Goal: Feedback & Contribution: Contribute content

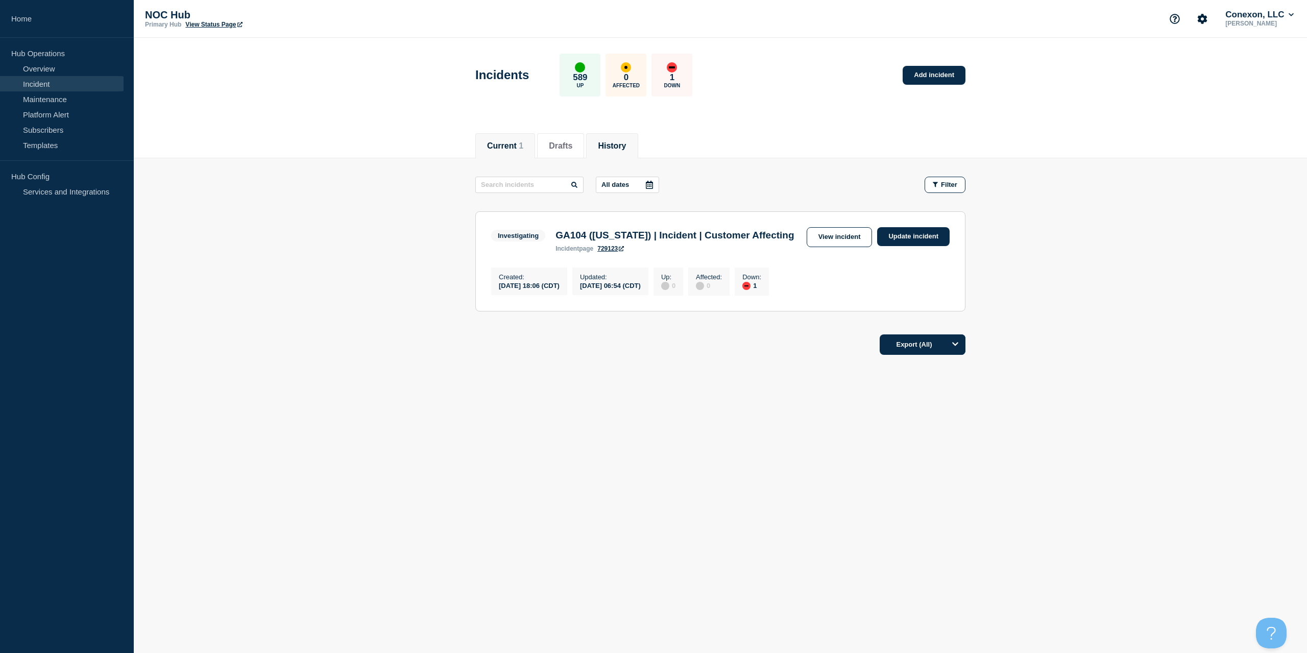
click at [626, 142] on button "History" at bounding box center [612, 145] width 28 height 9
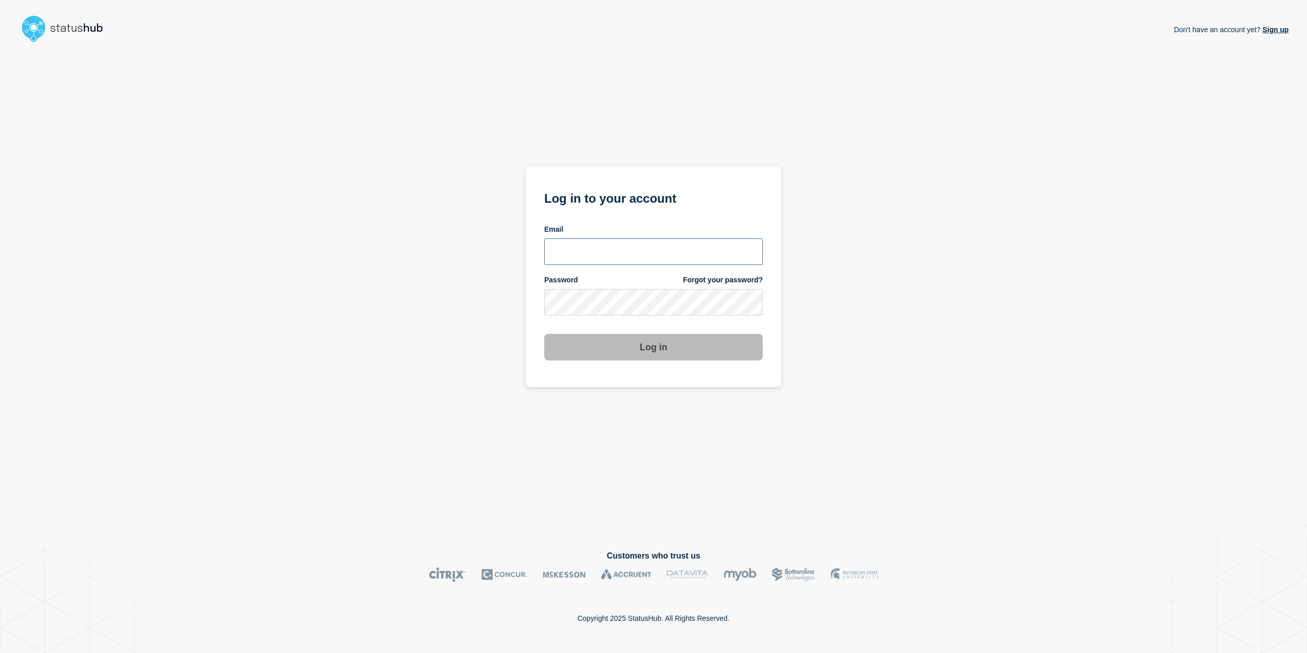
click at [632, 256] on input "email input" at bounding box center [653, 251] width 219 height 27
click at [0, 653] on com-1password-button at bounding box center [0, 653] width 0 height 0
click at [666, 250] on input "email input" at bounding box center [653, 251] width 219 height 27
type input "caleb.stahr@conexon.us"
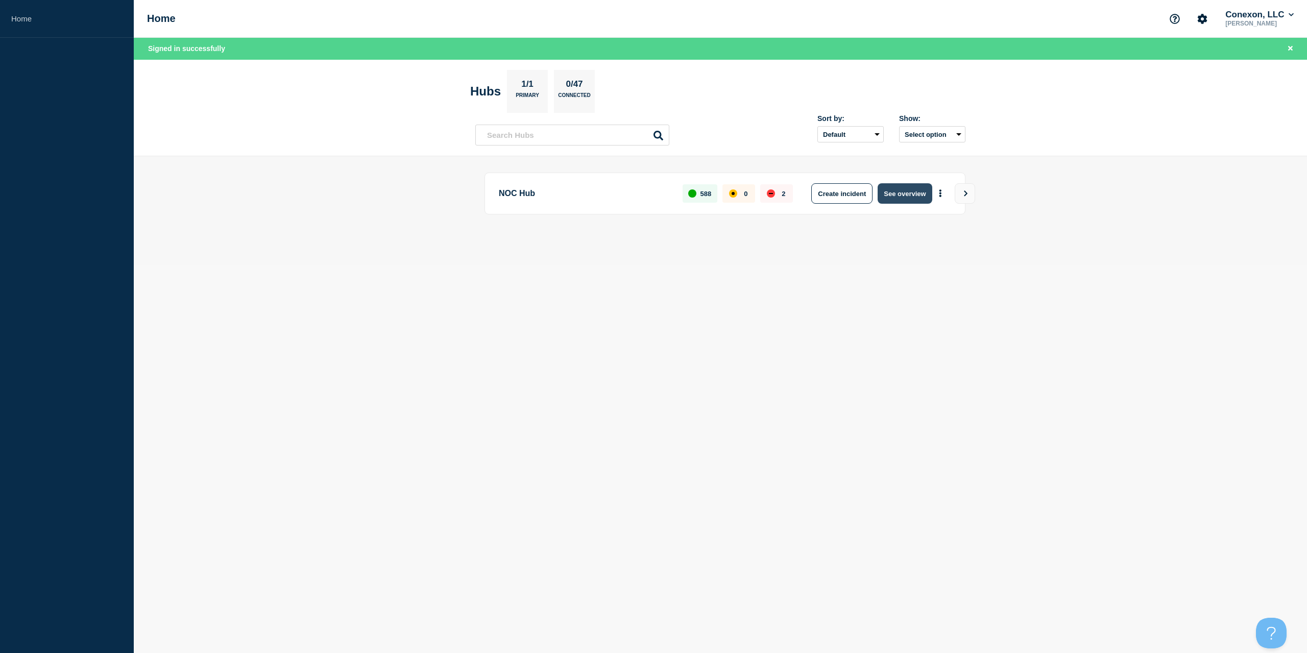
click at [888, 189] on button "See overview" at bounding box center [905, 193] width 54 height 20
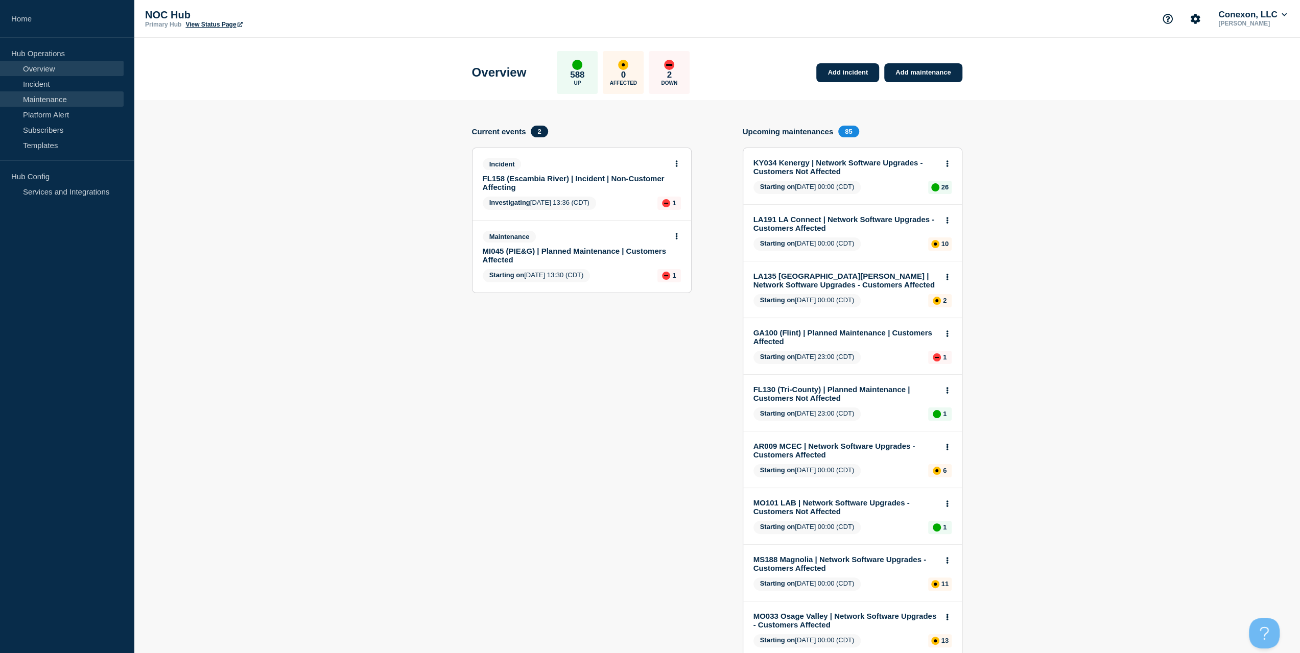
click at [70, 106] on link "Maintenance" at bounding box center [62, 98] width 124 height 15
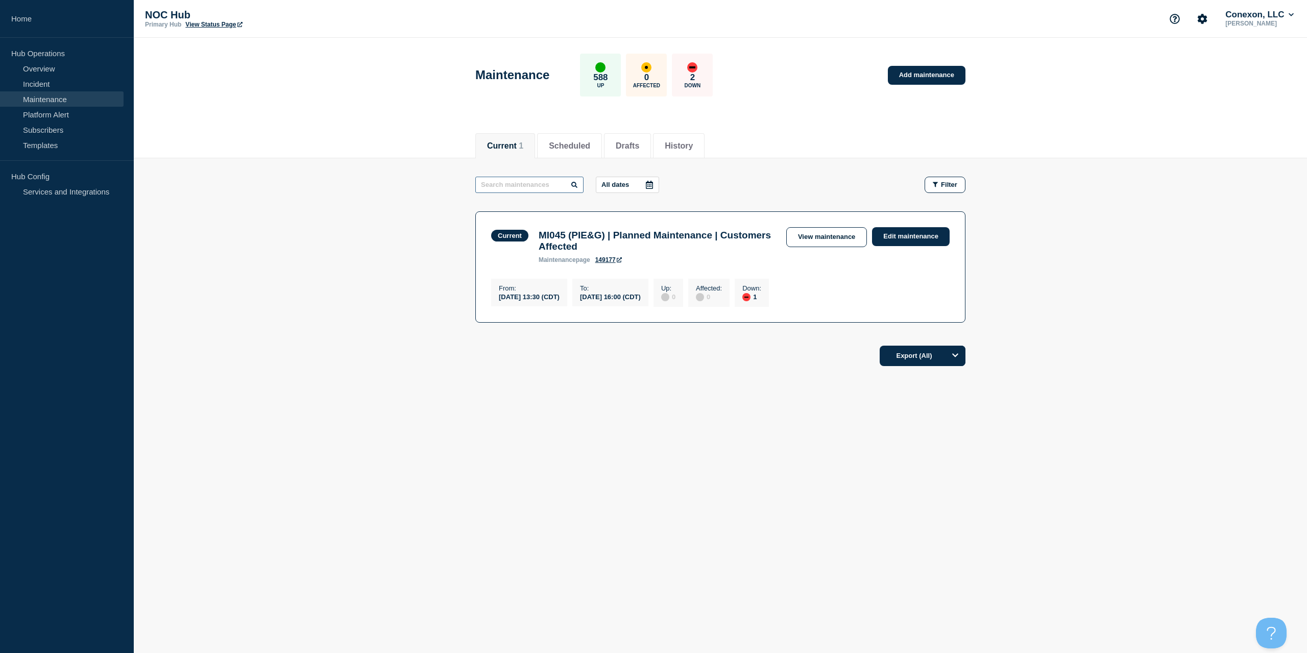
click at [527, 184] on input "text" at bounding box center [529, 185] width 108 height 16
type input "co"
drag, startPoint x: 562, startPoint y: 145, endPoint x: 562, endPoint y: 150, distance: 5.6
click at [562, 149] on button "Scheduled" at bounding box center [569, 145] width 41 height 9
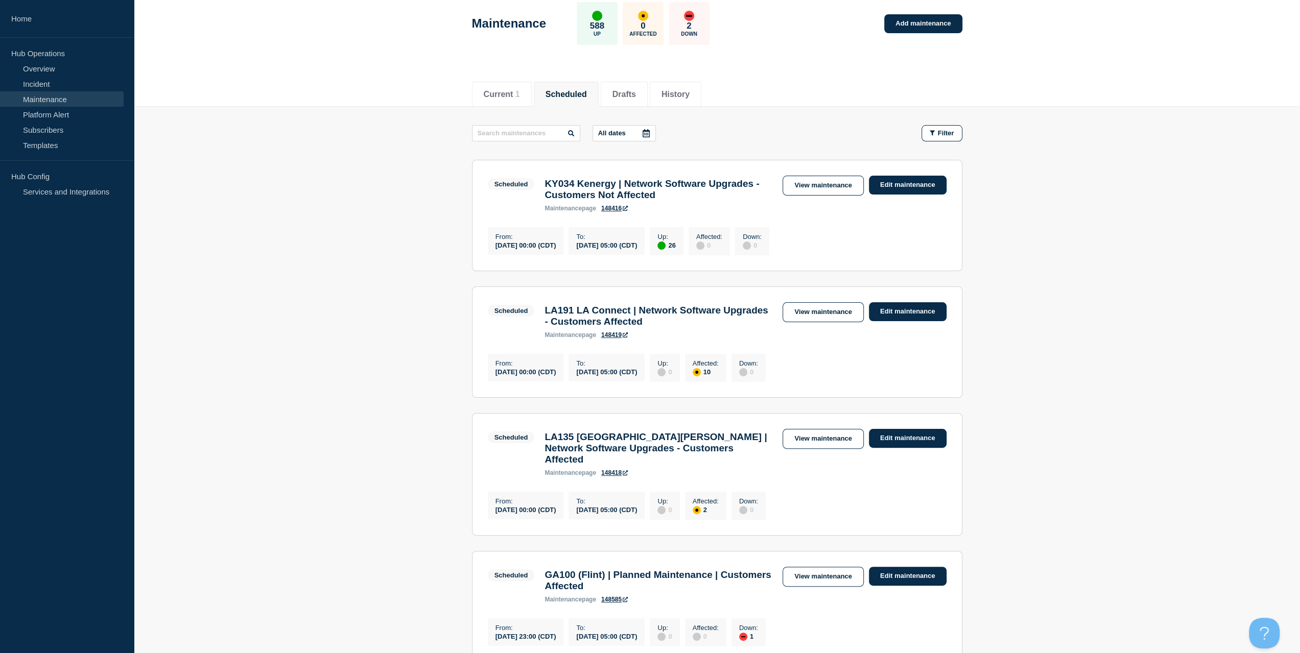
scroll to position [51, 0]
click at [514, 129] on input "text" at bounding box center [526, 134] width 108 height 16
type input "CO10"
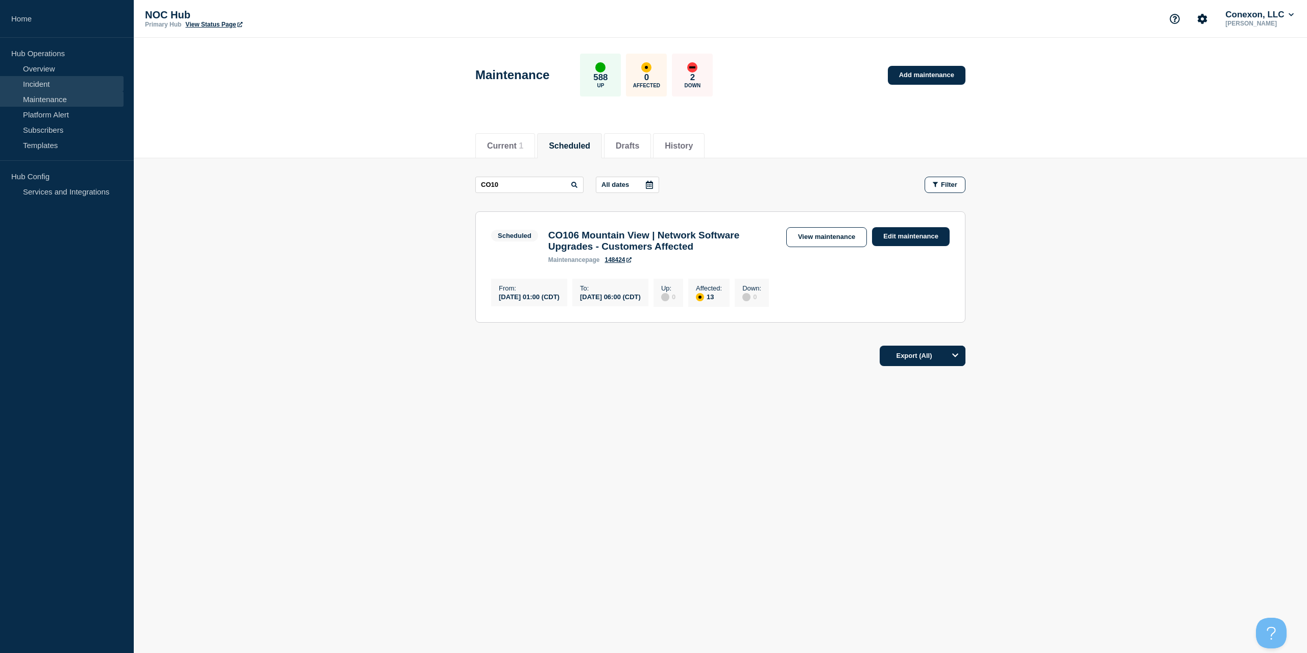
click at [64, 82] on link "Incident" at bounding box center [62, 83] width 124 height 15
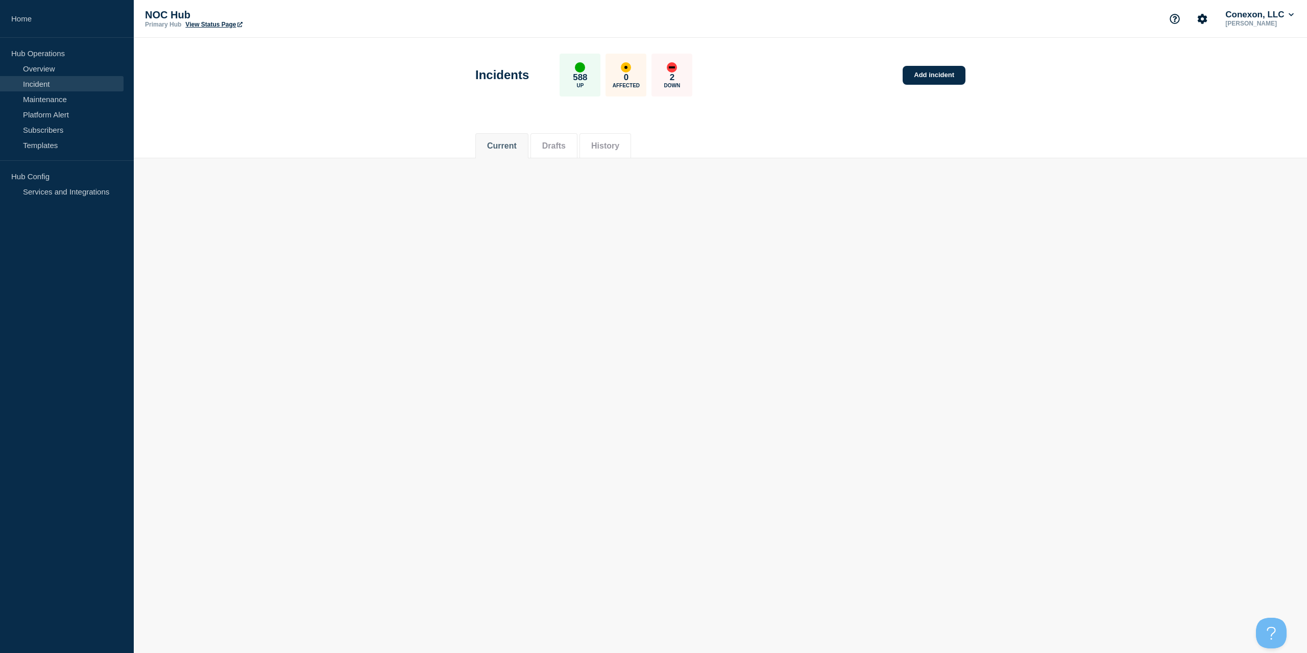
click at [614, 141] on button "History" at bounding box center [605, 145] width 28 height 9
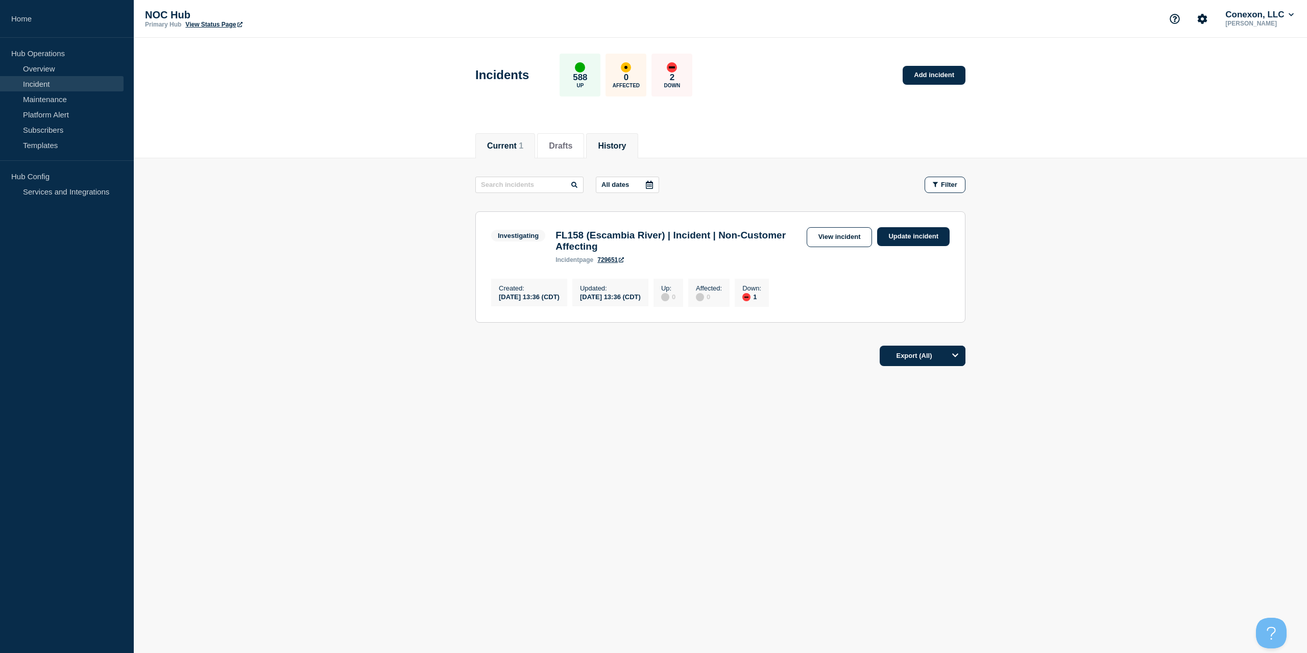
click at [614, 141] on button "History" at bounding box center [612, 145] width 28 height 9
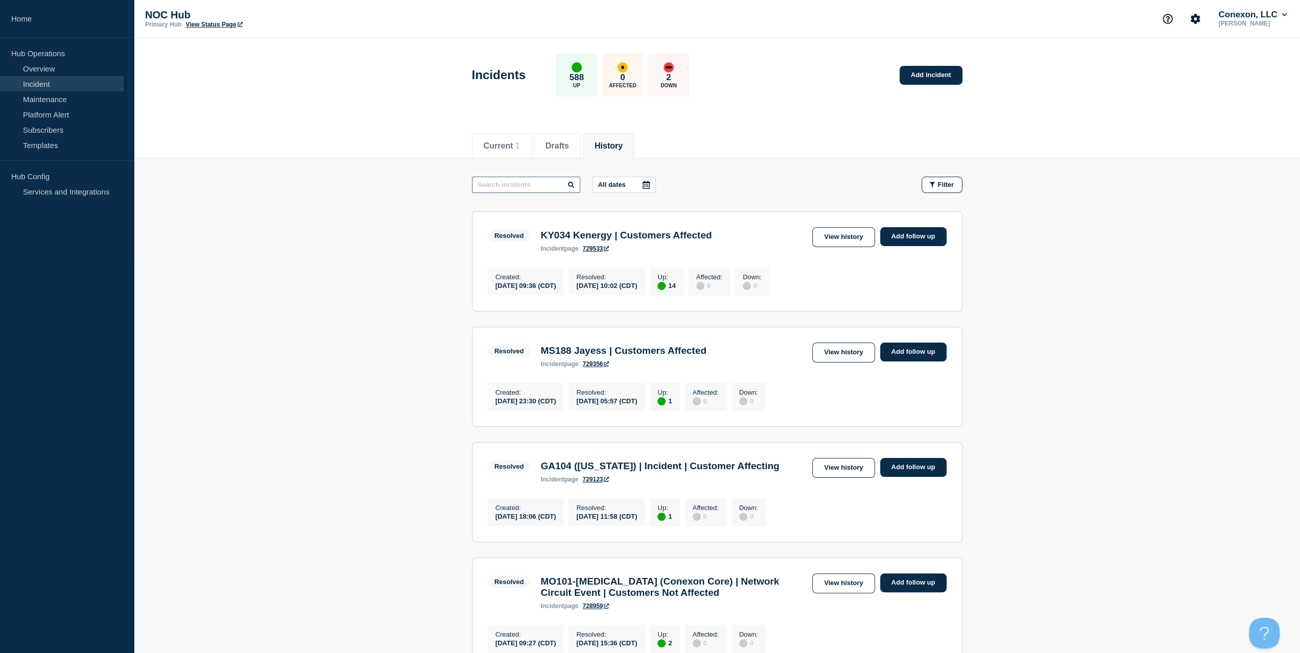
click at [512, 190] on input "text" at bounding box center [526, 185] width 108 height 16
type input "CO10"
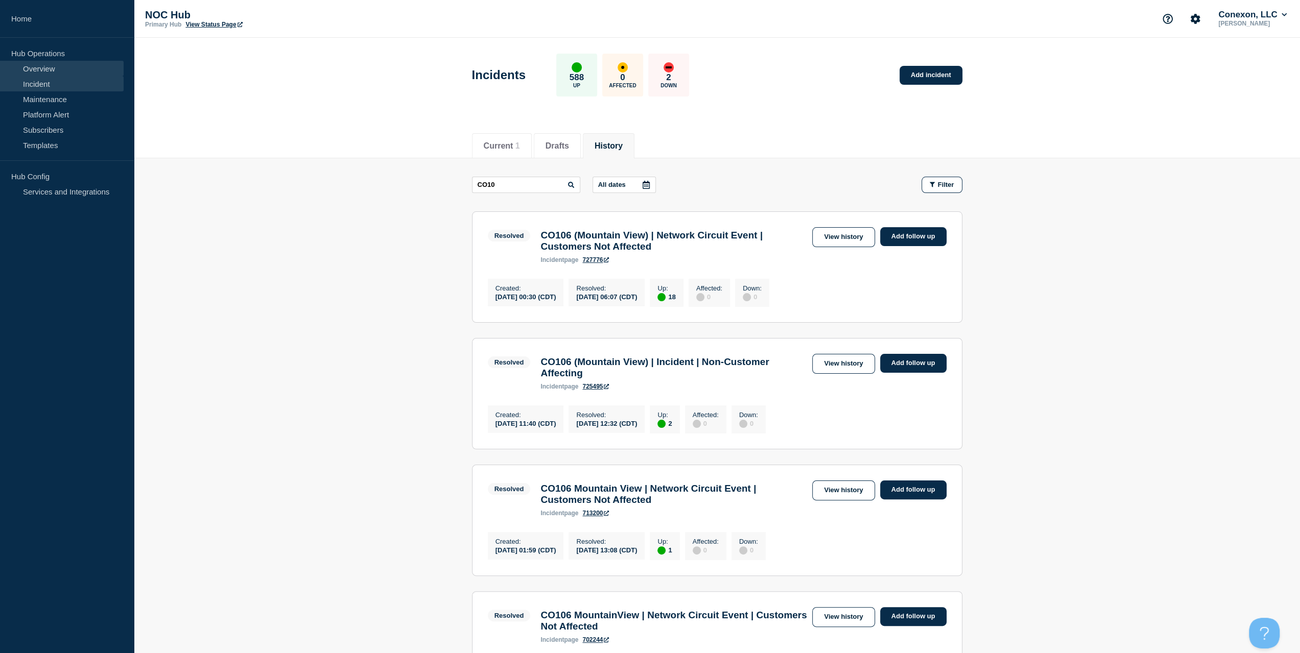
click at [63, 69] on link "Overview" at bounding box center [62, 68] width 124 height 15
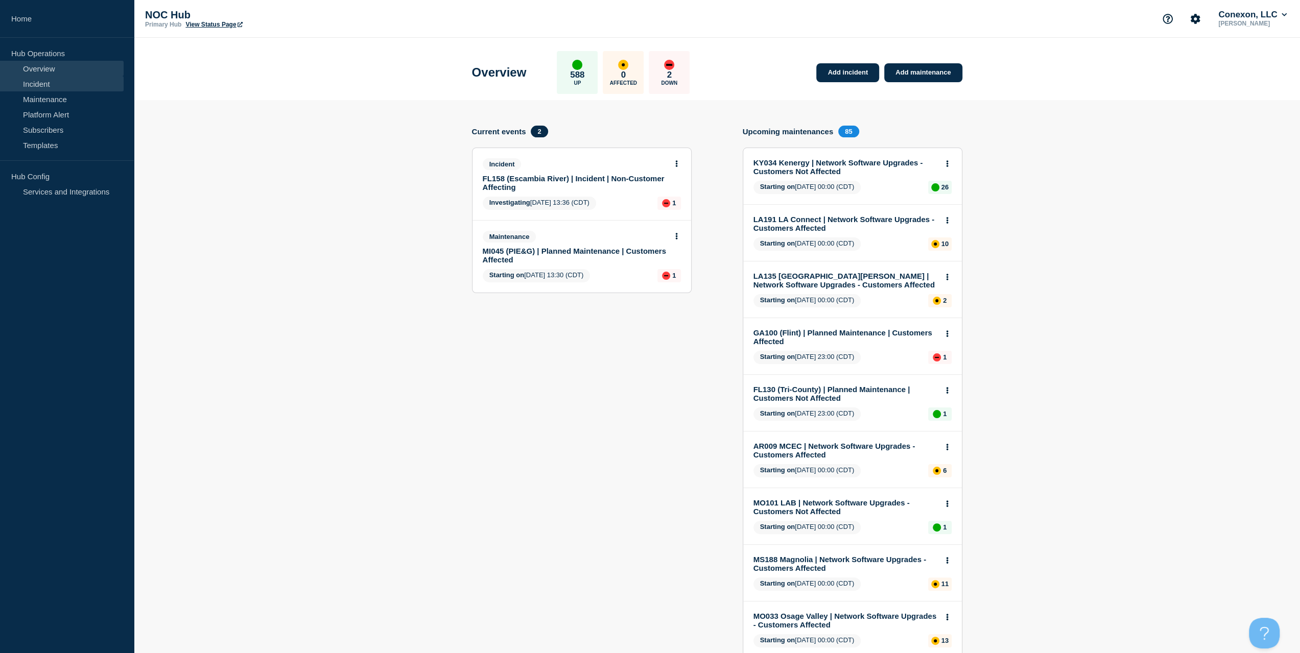
click at [49, 81] on link "Incident" at bounding box center [62, 83] width 124 height 15
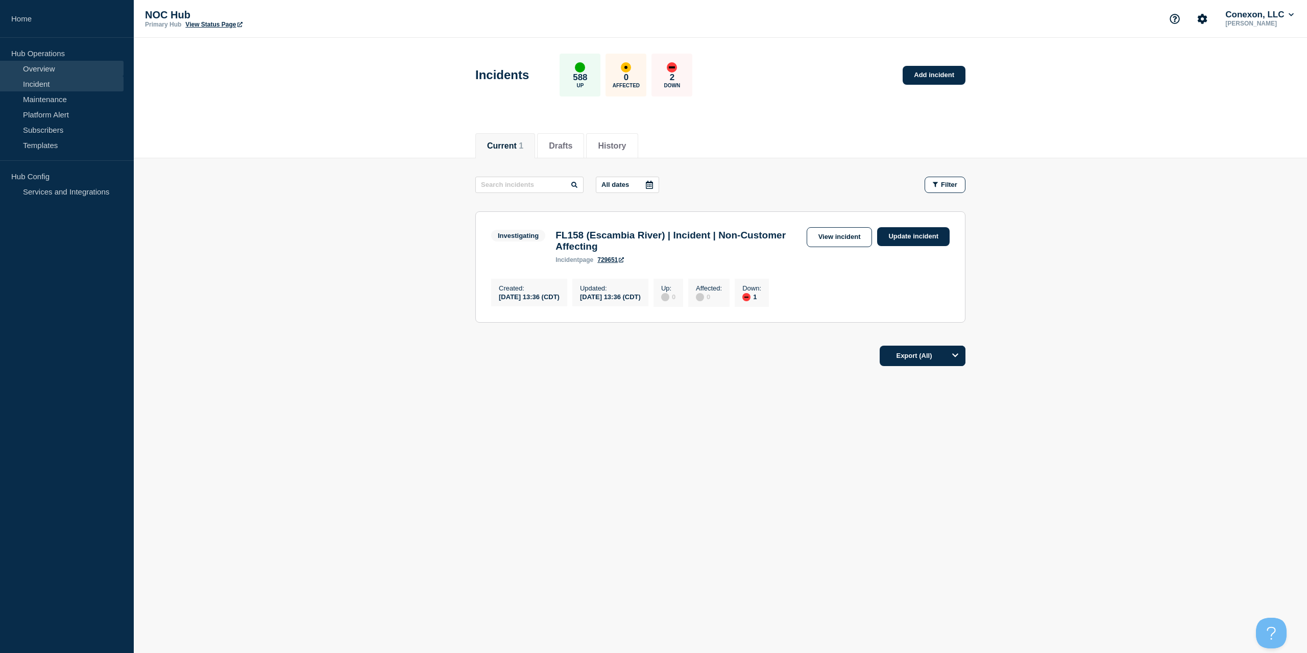
click at [89, 70] on link "Overview" at bounding box center [62, 68] width 124 height 15
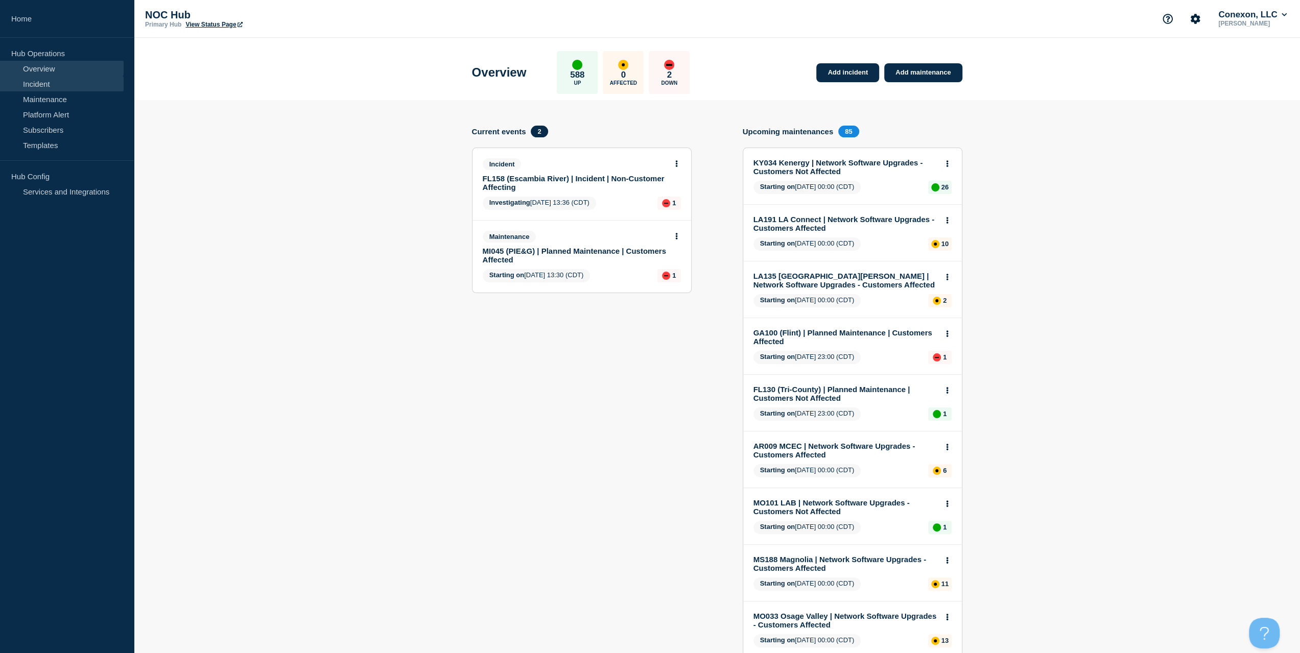
click at [43, 83] on link "Incident" at bounding box center [62, 83] width 124 height 15
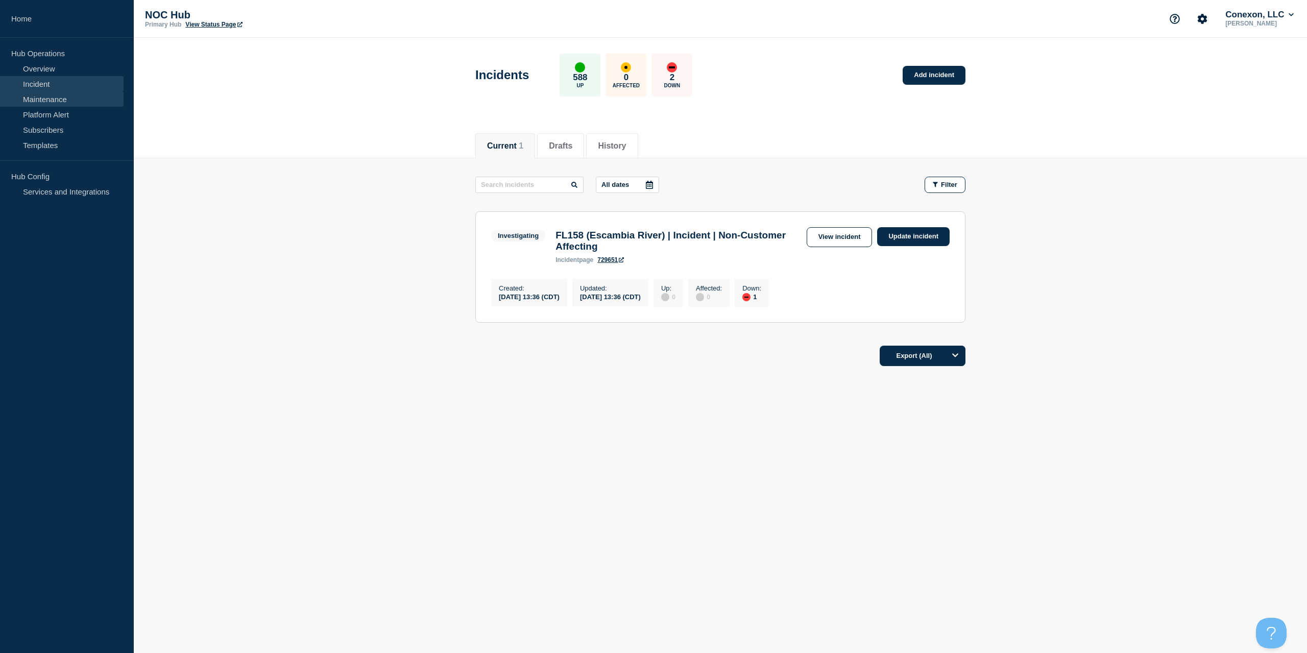
click at [87, 99] on link "Maintenance" at bounding box center [62, 98] width 124 height 15
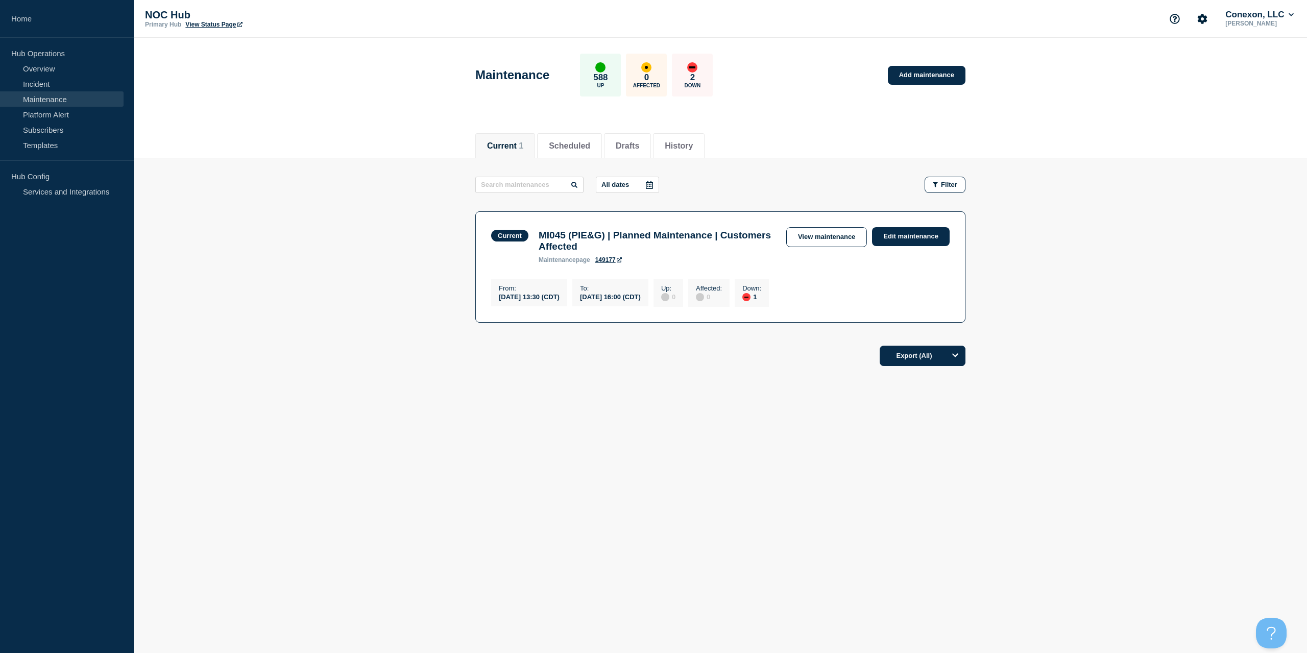
click at [74, 92] on link "Maintenance" at bounding box center [62, 98] width 124 height 15
click at [74, 86] on link "Incident" at bounding box center [62, 83] width 124 height 15
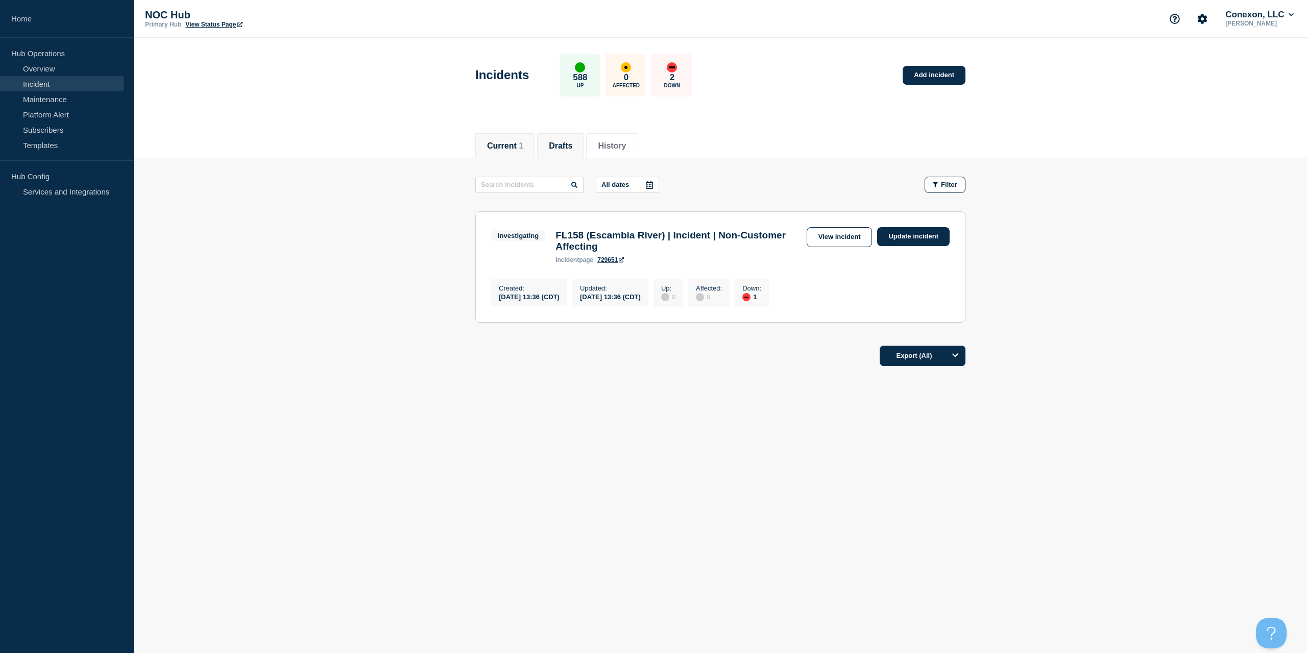
click at [564, 144] on button "Drafts" at bounding box center [560, 145] width 23 height 9
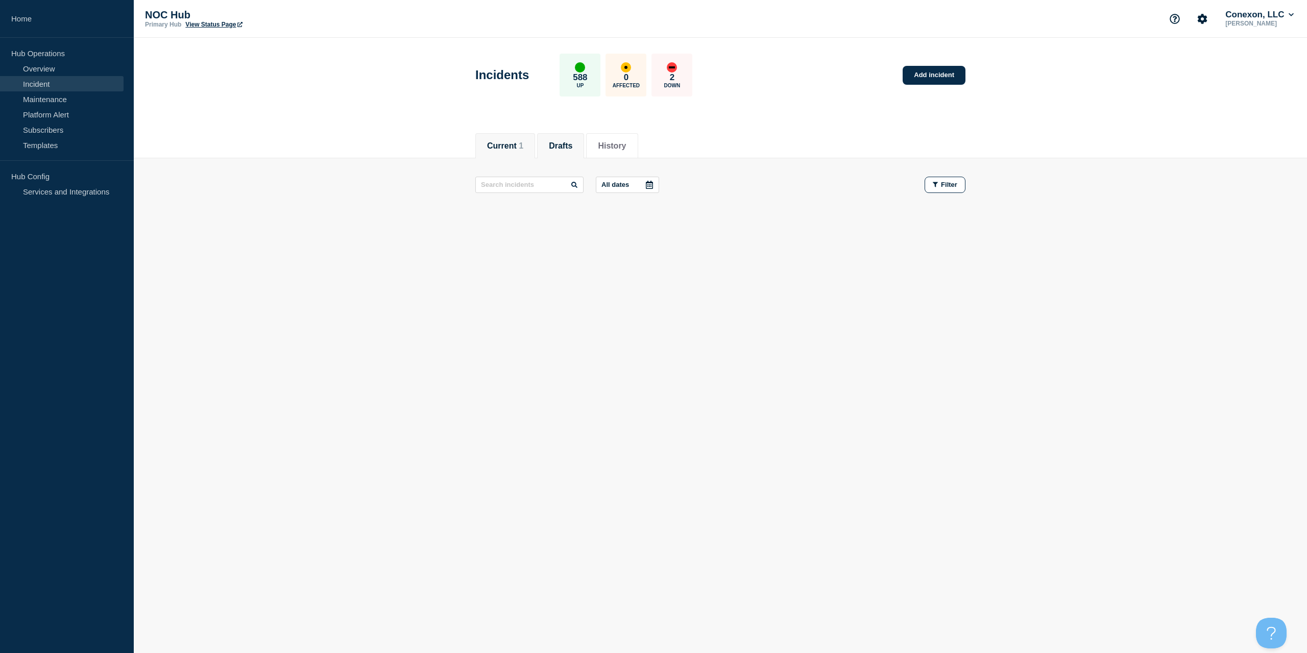
click at [519, 145] on button "Current 1" at bounding box center [505, 145] width 36 height 9
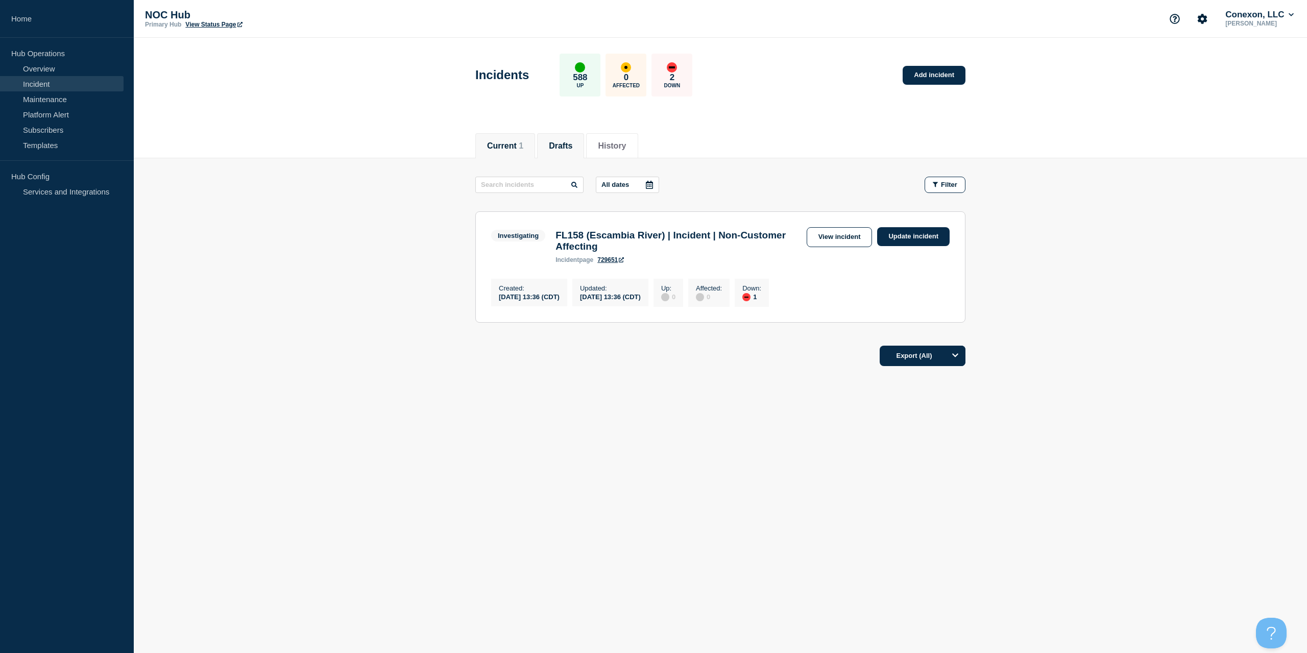
click at [558, 149] on button "Drafts" at bounding box center [560, 145] width 23 height 9
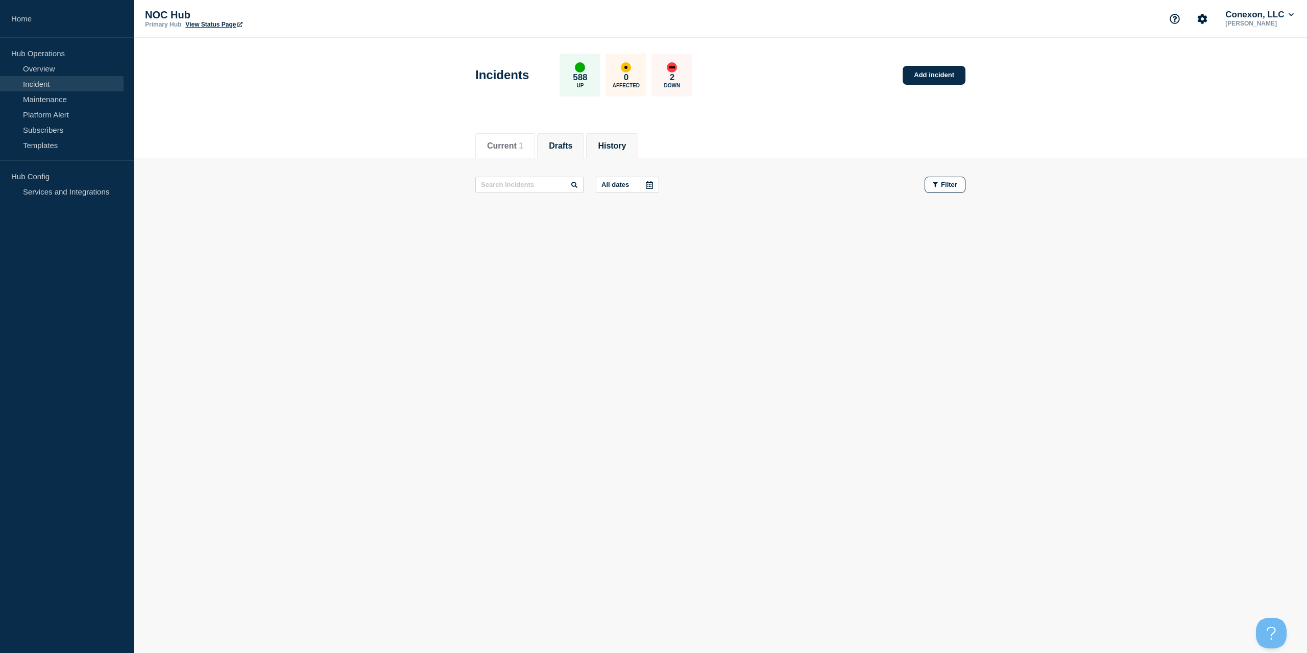
click at [622, 142] on button "History" at bounding box center [612, 145] width 28 height 9
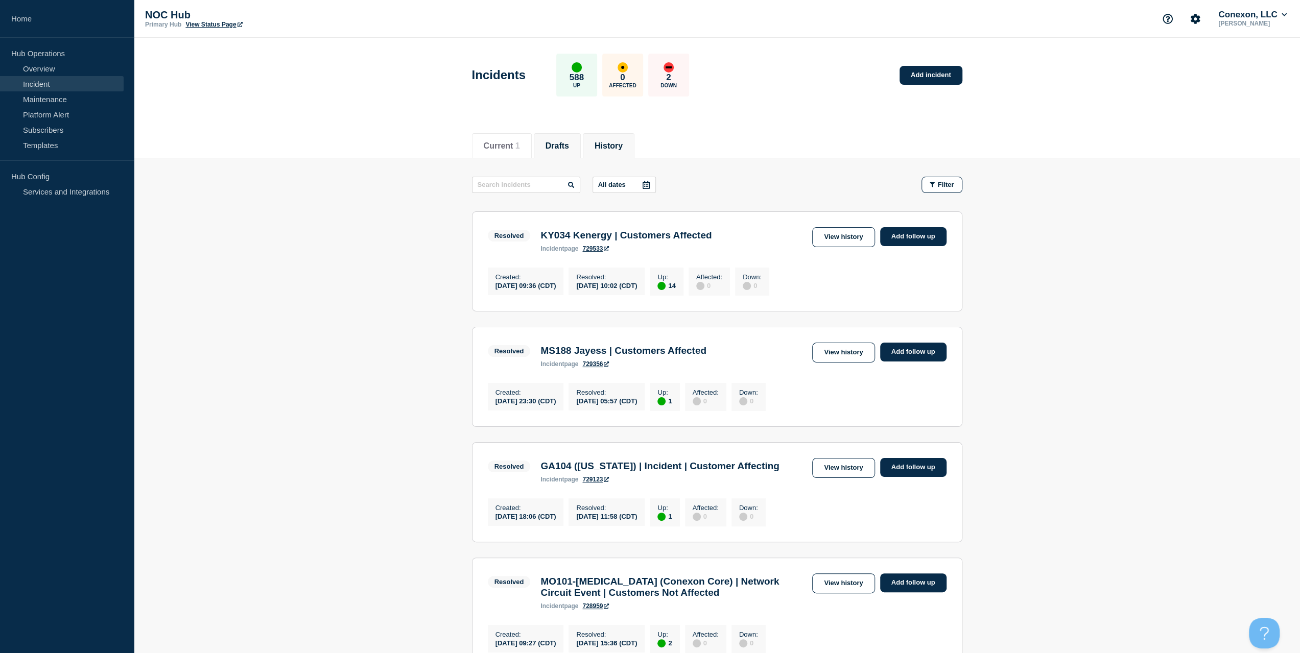
click at [576, 153] on li "Drafts" at bounding box center [557, 145] width 47 height 25
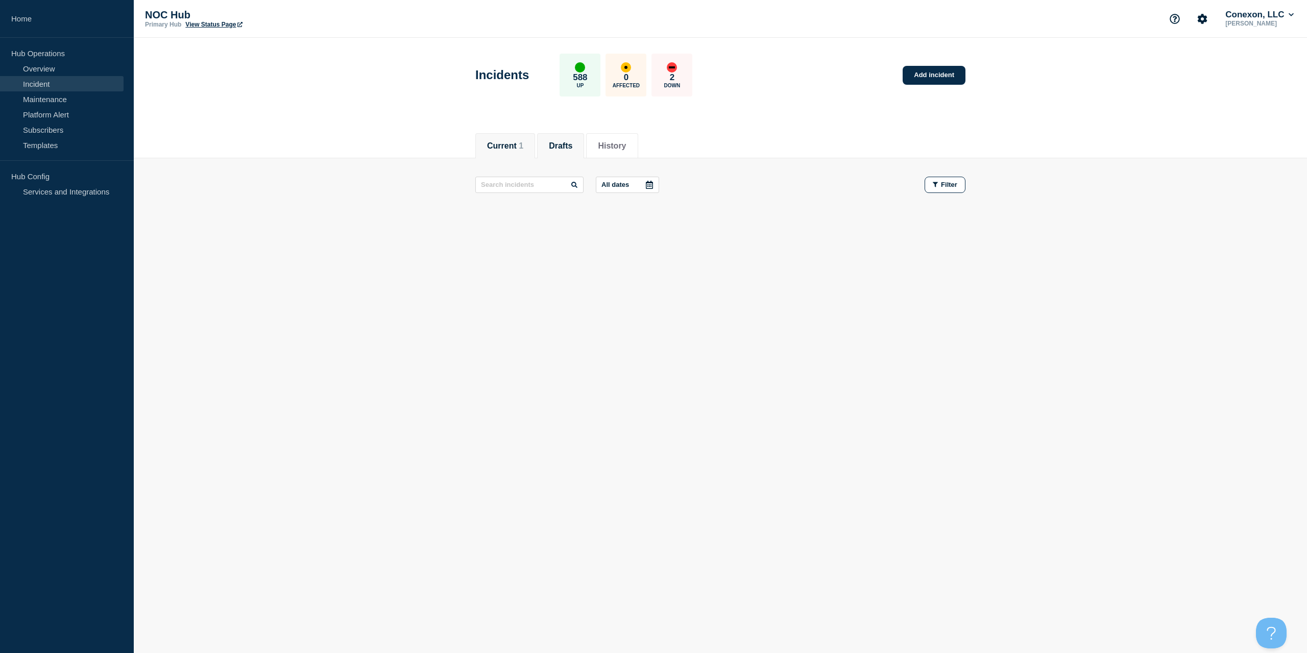
click at [523, 146] on span "1" at bounding box center [521, 145] width 5 height 9
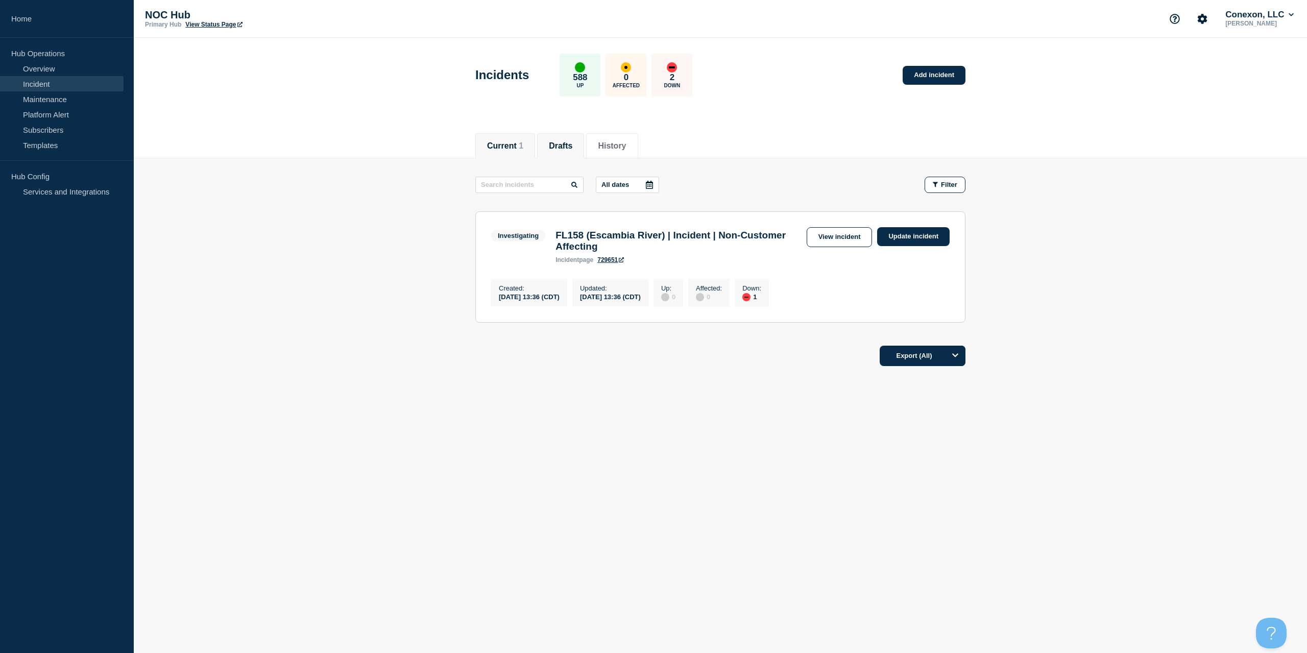
drag, startPoint x: 553, startPoint y: 155, endPoint x: 562, endPoint y: 146, distance: 13.4
click at [555, 153] on li "Drafts" at bounding box center [560, 145] width 47 height 25
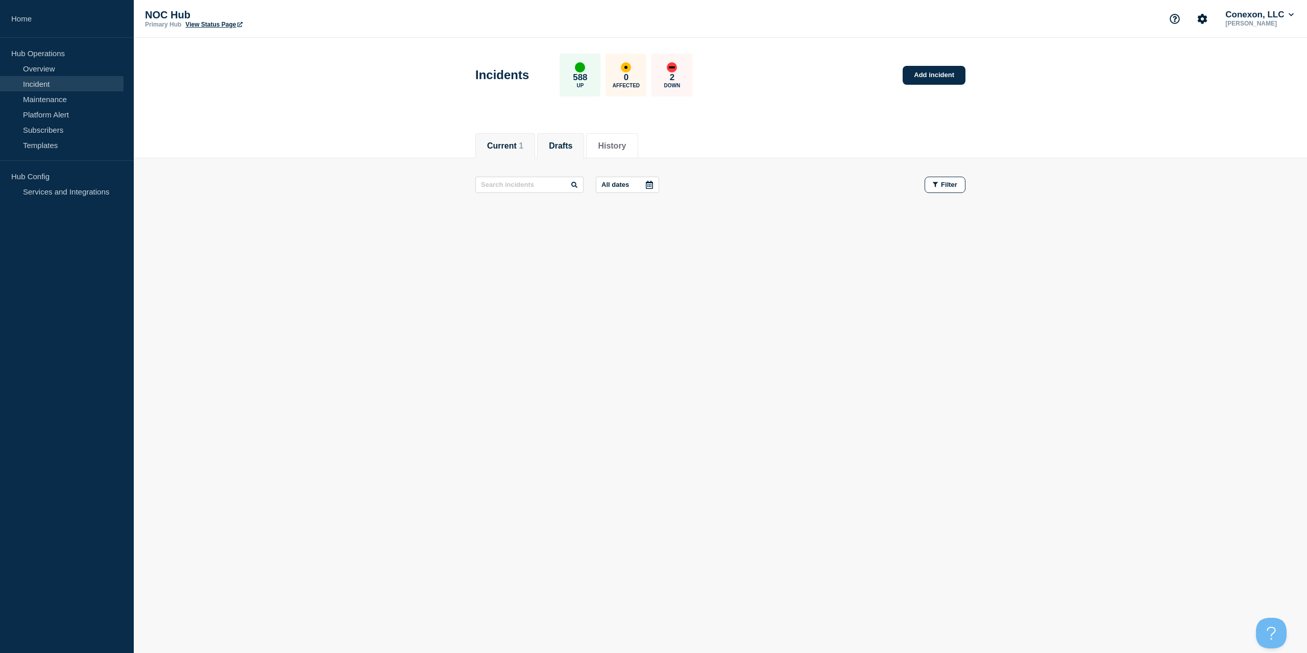
click at [514, 137] on li "Current 1" at bounding box center [505, 145] width 60 height 25
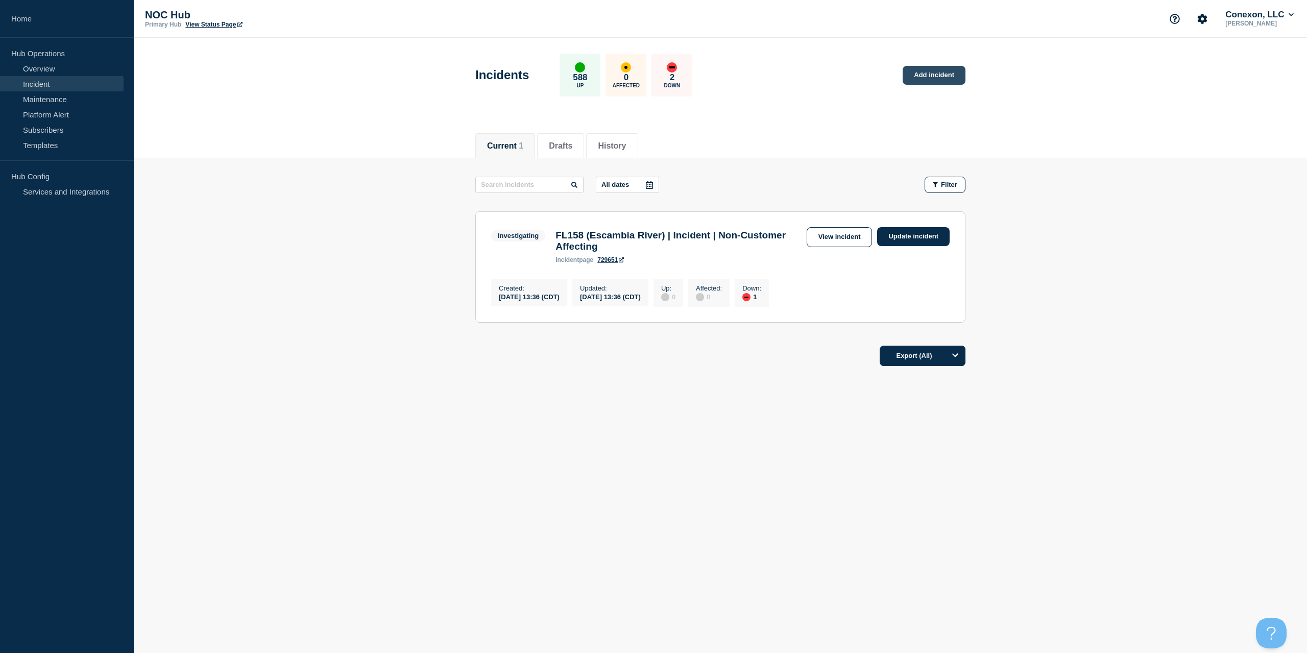
click at [926, 80] on link "Add incident" at bounding box center [934, 75] width 63 height 19
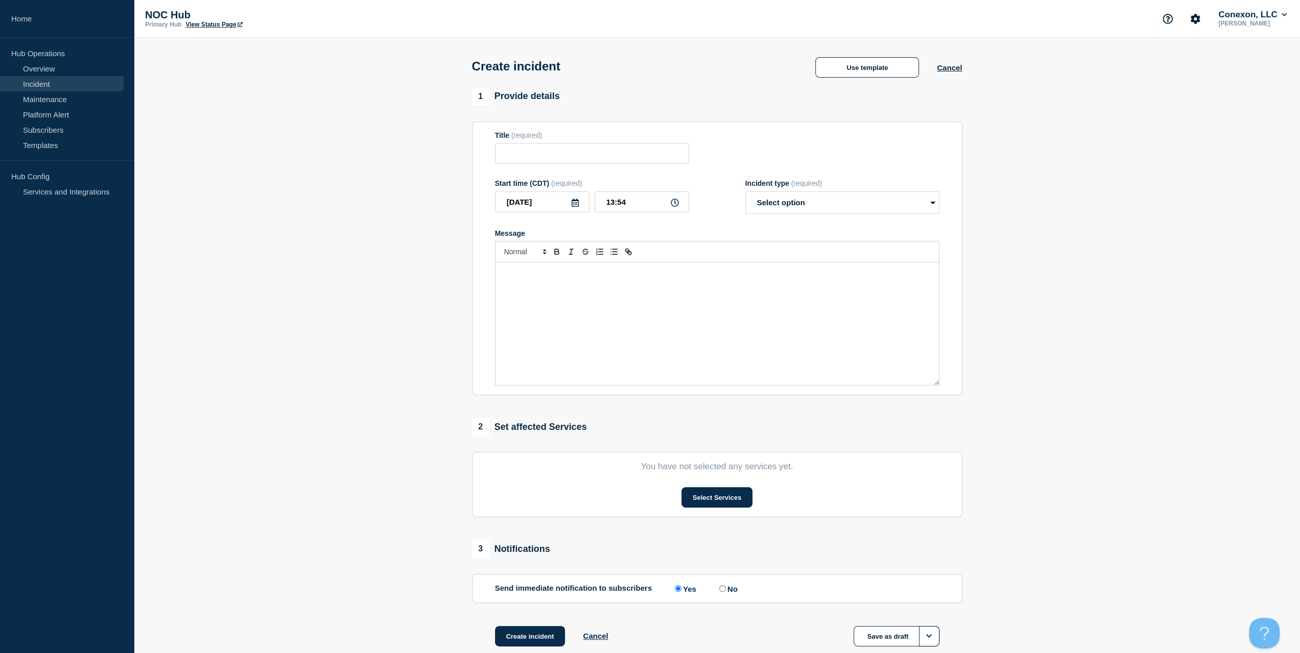
click at [862, 55] on div "Create incident Use template Cancel" at bounding box center [716, 63] width 513 height 50
click at [861, 61] on button "Use template" at bounding box center [867, 67] width 104 height 20
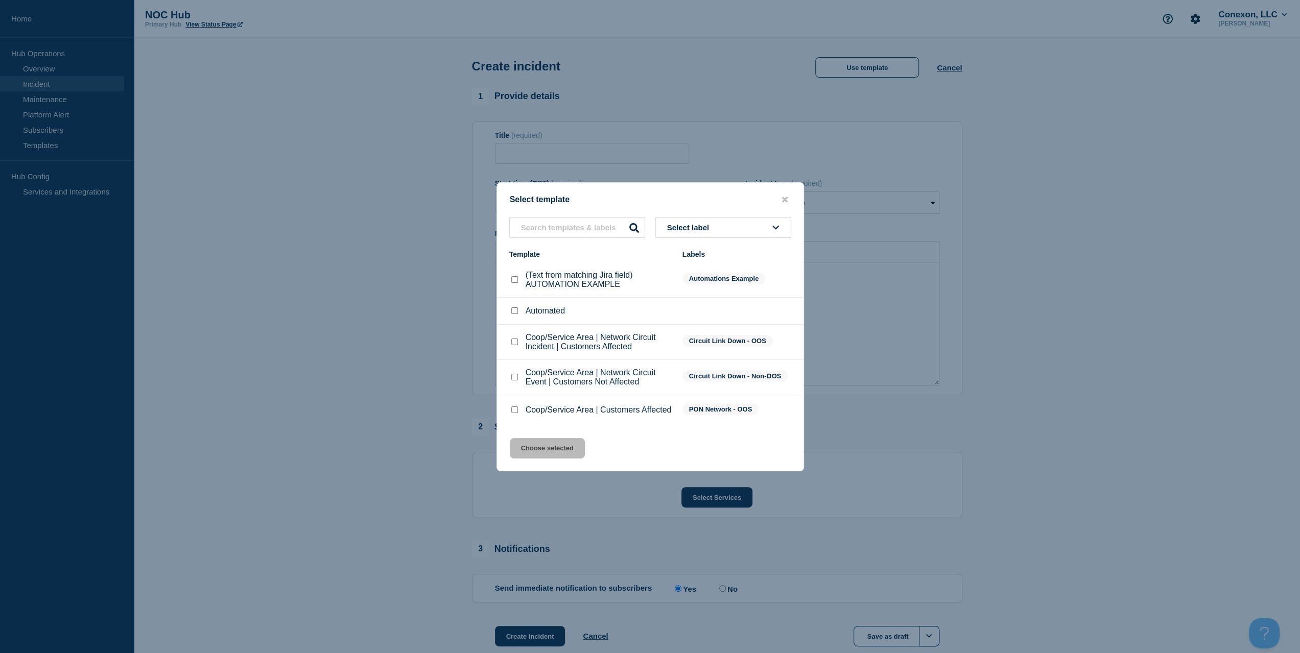
click at [512, 405] on div "Coop/Service Area | Customers Affected" at bounding box center [590, 410] width 163 height 10
click at [514, 411] on input "Coop/Service Area | Customers Affected checkbox" at bounding box center [514, 410] width 7 height 7
checkbox input "true"
drag, startPoint x: 533, startPoint y: 457, endPoint x: 535, endPoint y: 442, distance: 15.0
click at [534, 457] on button "Choose selected" at bounding box center [547, 448] width 75 height 20
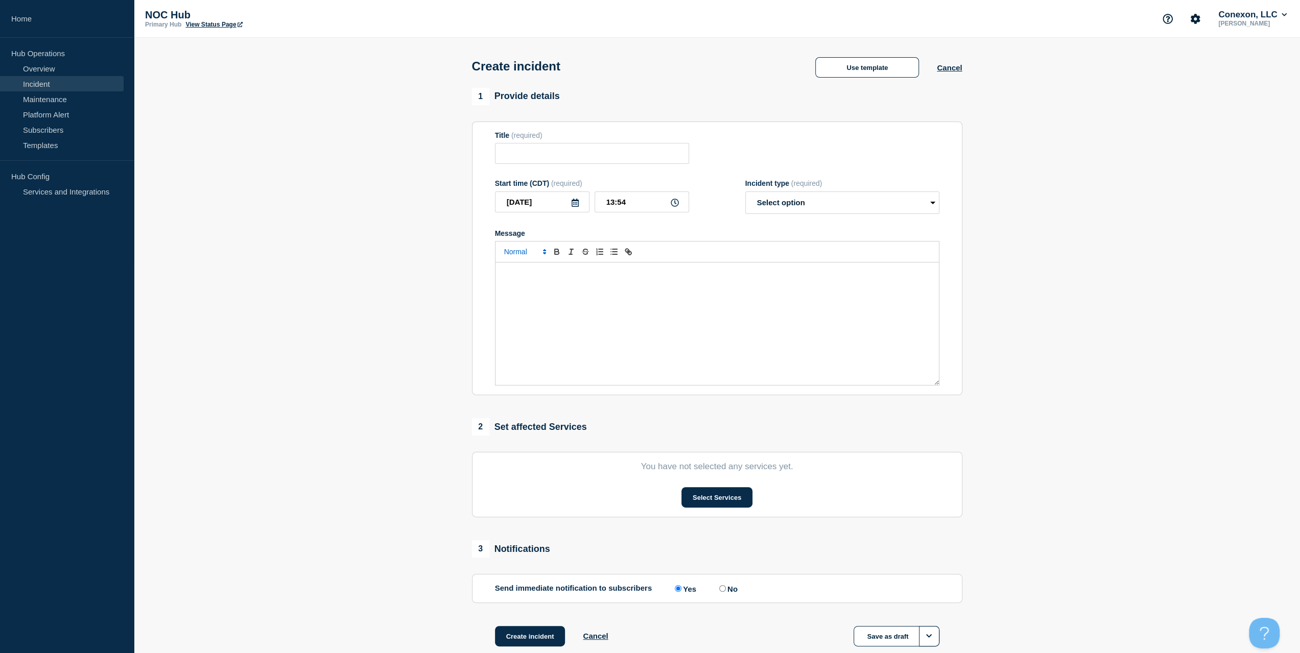
type input "Coop/Service Area | Customers Affected"
select select "investigating"
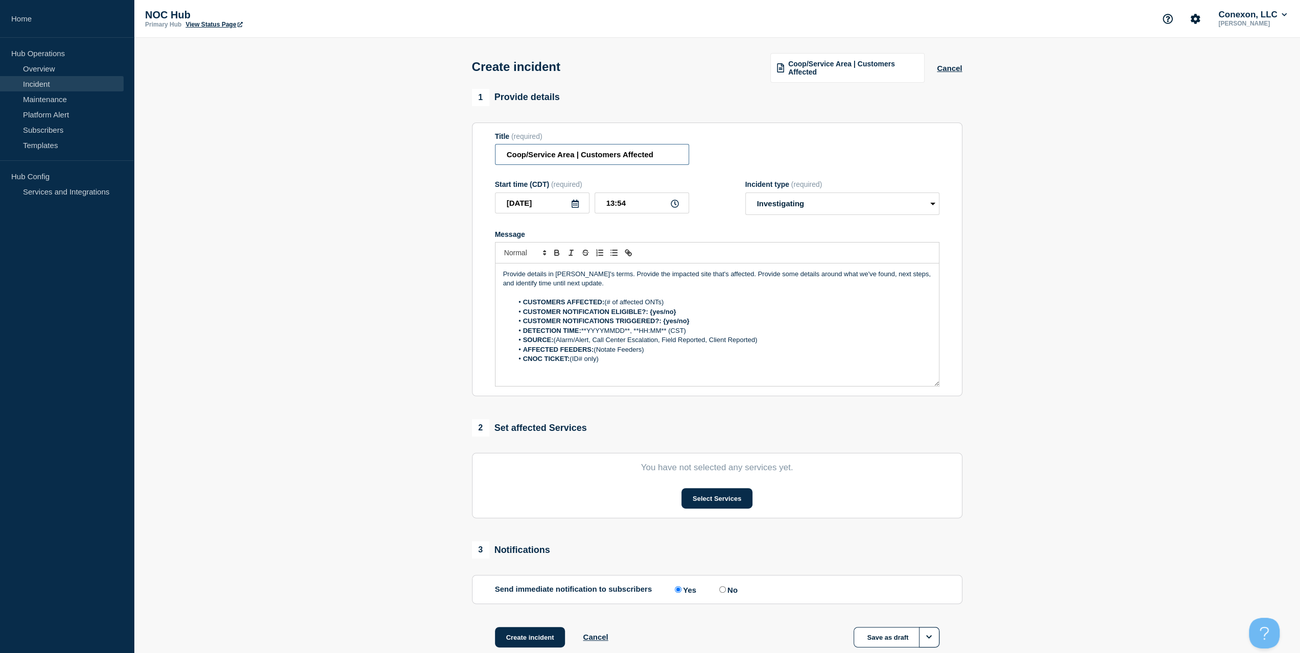
drag, startPoint x: 572, startPoint y: 159, endPoint x: 480, endPoint y: 160, distance: 91.9
click at [484, 160] on section "Title (required) Coop/Service Area | Customers Affected Start time (CDT) (requi…" at bounding box center [717, 260] width 490 height 274
type input "CO106 Mountain View | Customers Affected"
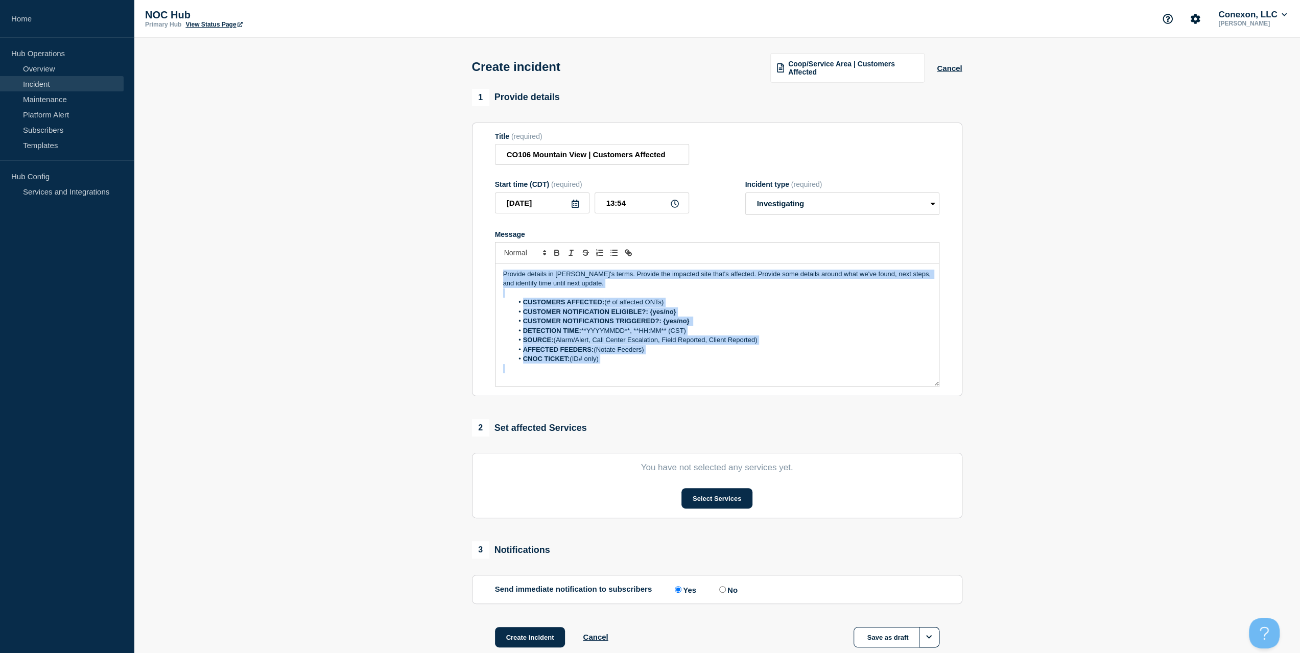
drag, startPoint x: 628, startPoint y: 372, endPoint x: 282, endPoint y: 173, distance: 399.0
click at [282, 173] on section "1 Provide details Title (required) CO106 Mountain View | Customers Affected Sta…" at bounding box center [717, 381] width 1166 height 585
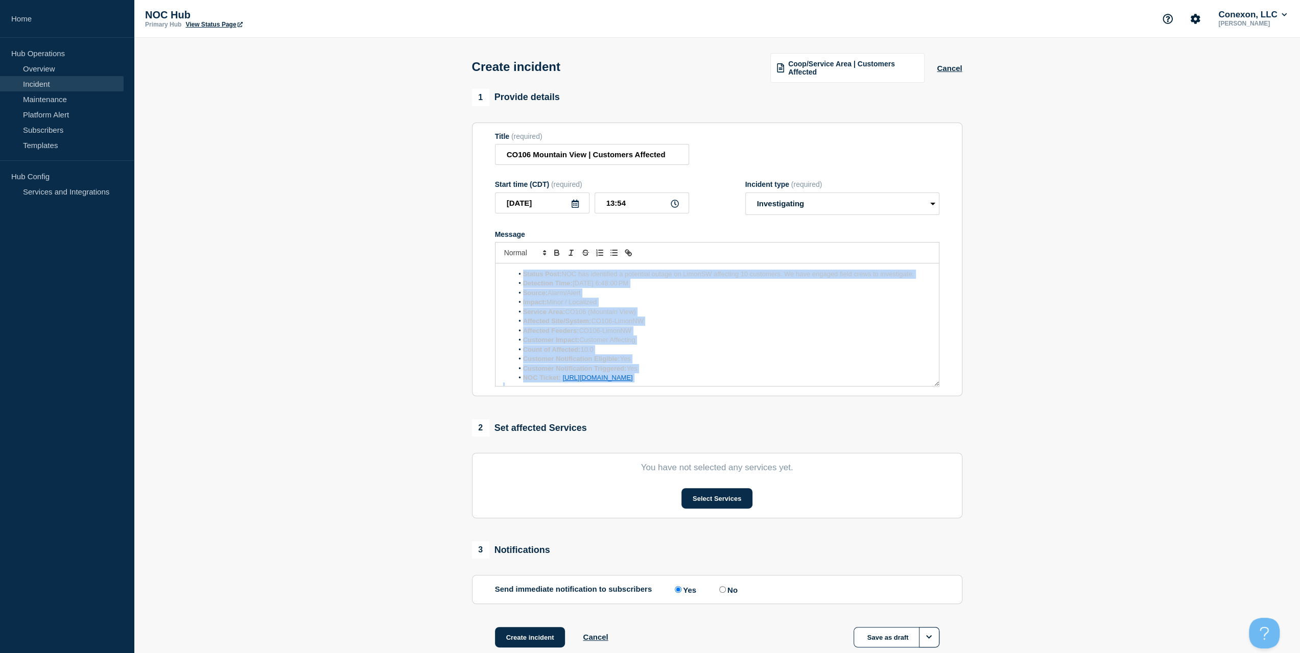
drag, startPoint x: 820, startPoint y: 332, endPoint x: 444, endPoint y: 245, distance: 386.0
click at [444, 245] on section "1 Provide details Title (required) CO106 Mountain View | Customers Affected Sta…" at bounding box center [717, 381] width 1166 height 585
click at [681, 321] on li "Service Area: CO106 (Mountain View)" at bounding box center [722, 321] width 418 height 9
click at [802, 326] on li "Service Area: CO106 (Mountain View)" at bounding box center [722, 321] width 418 height 9
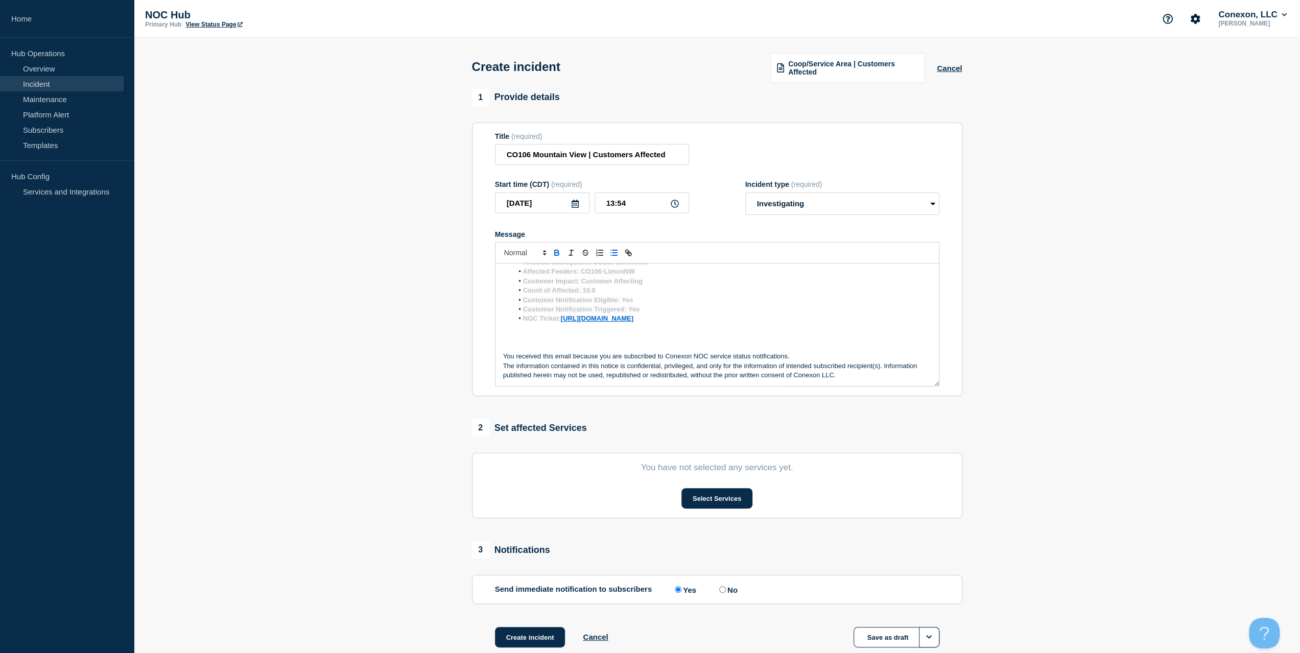
click at [680, 349] on p "Message" at bounding box center [717, 347] width 428 height 9
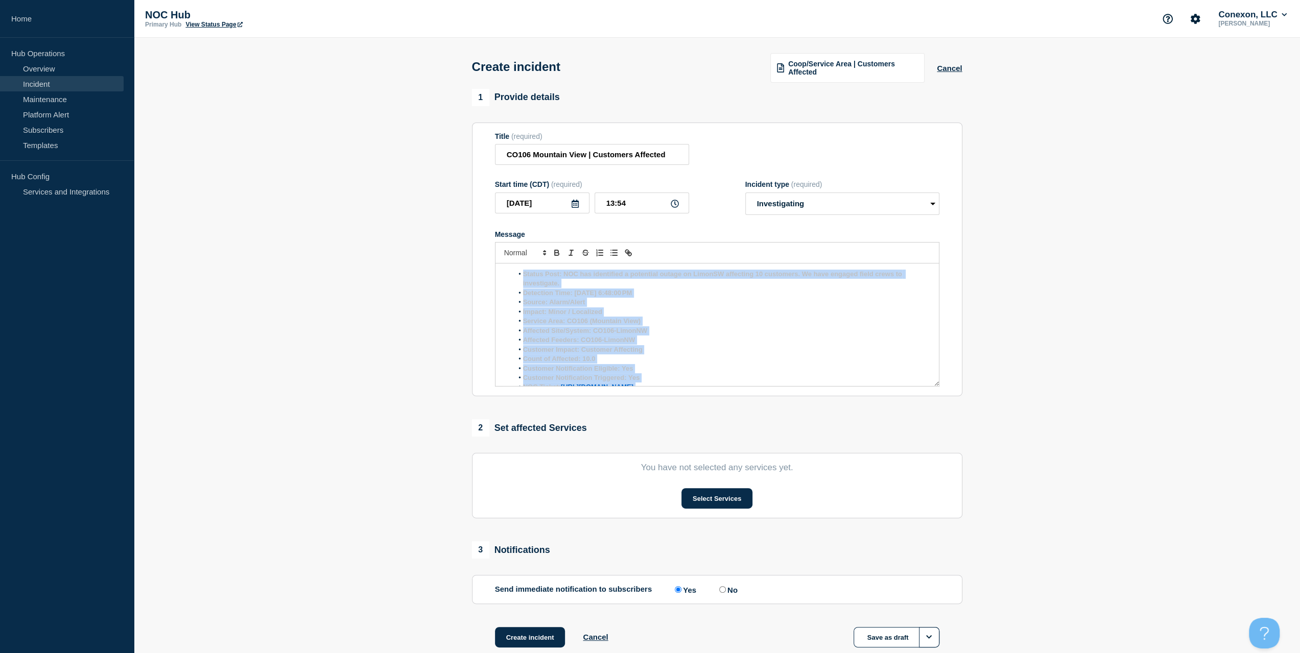
drag, startPoint x: 618, startPoint y: 331, endPoint x: 375, endPoint y: 222, distance: 266.5
click at [375, 222] on section "1 Provide details Title (required) CO106 Mountain View | Customers Affected Sta…" at bounding box center [717, 381] width 1166 height 585
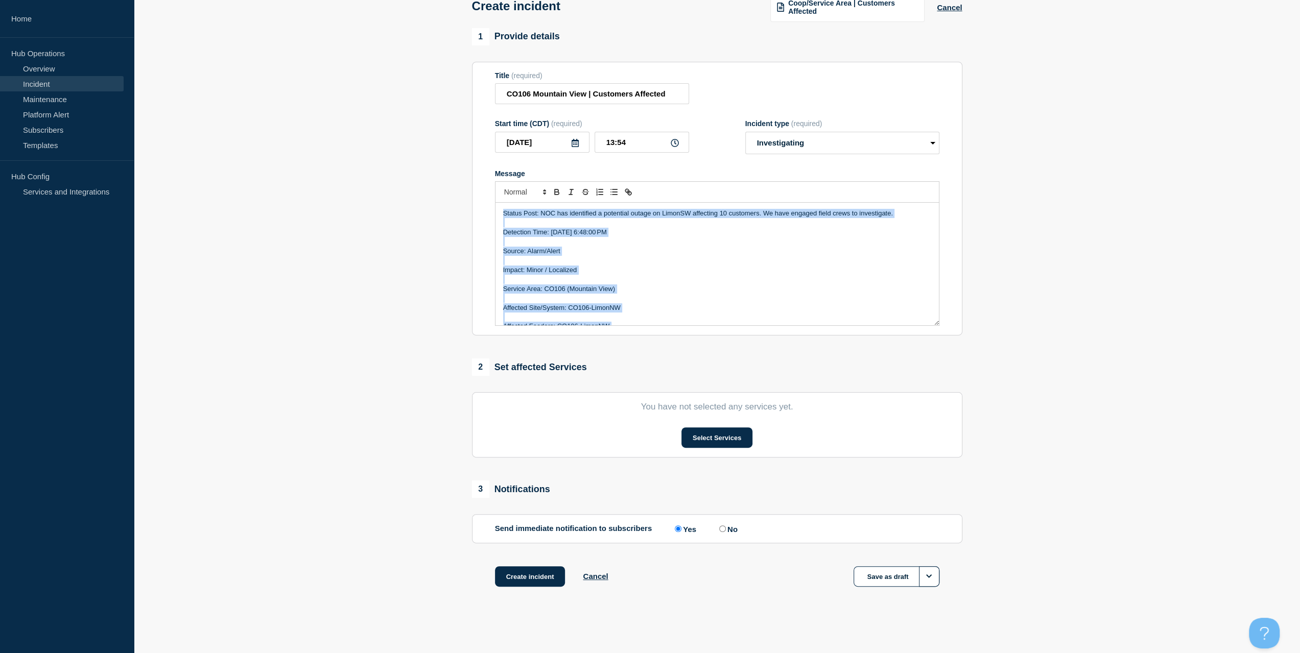
drag, startPoint x: 783, startPoint y: 272, endPoint x: 448, endPoint y: 137, distance: 360.6
click at [448, 137] on section "1 Provide details Title (required) CO106 Mountain View | Customers Affected Sta…" at bounding box center [717, 320] width 1166 height 585
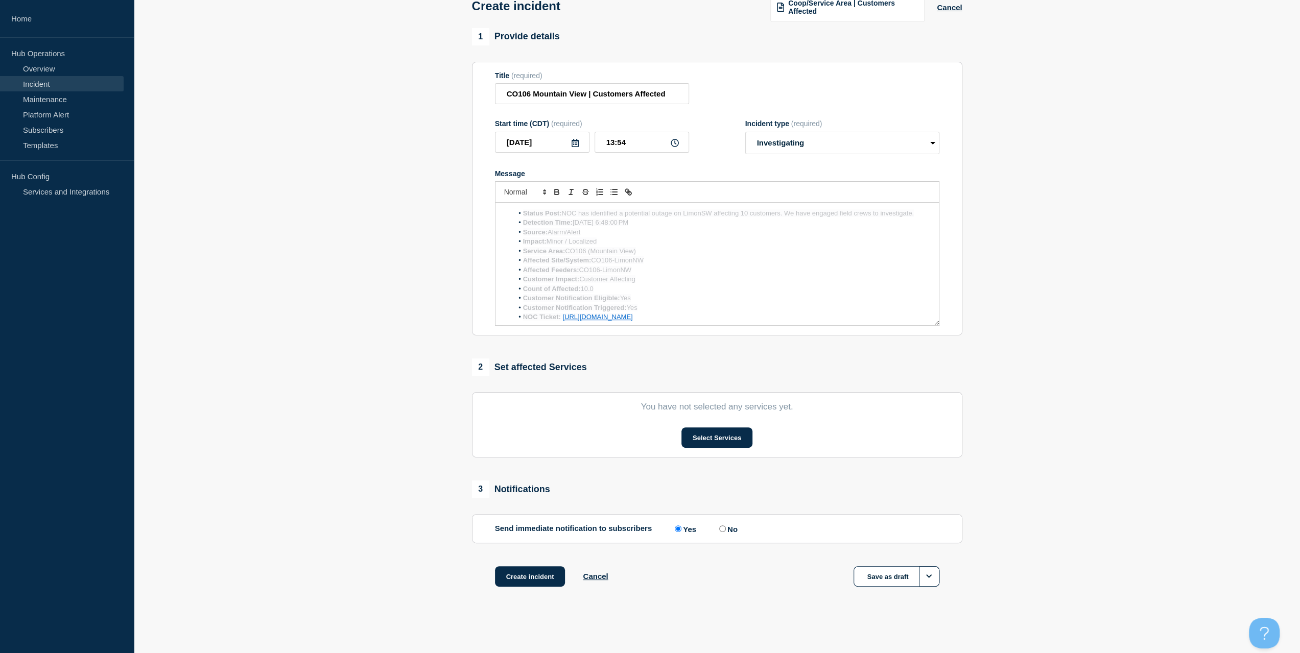
click at [614, 276] on li "Customer Impact: Customer Affecting" at bounding box center [722, 279] width 418 height 9
drag, startPoint x: 811, startPoint y: 318, endPoint x: 505, endPoint y: 178, distance: 336.6
click at [505, 178] on div "Message Status Post: NOC has identified a potential outage on LimonSW affecting…" at bounding box center [717, 248] width 444 height 157
click at [376, 308] on section "1 Provide details Title (required) CO106 Mountain View | Customers Affected Sta…" at bounding box center [717, 320] width 1166 height 585
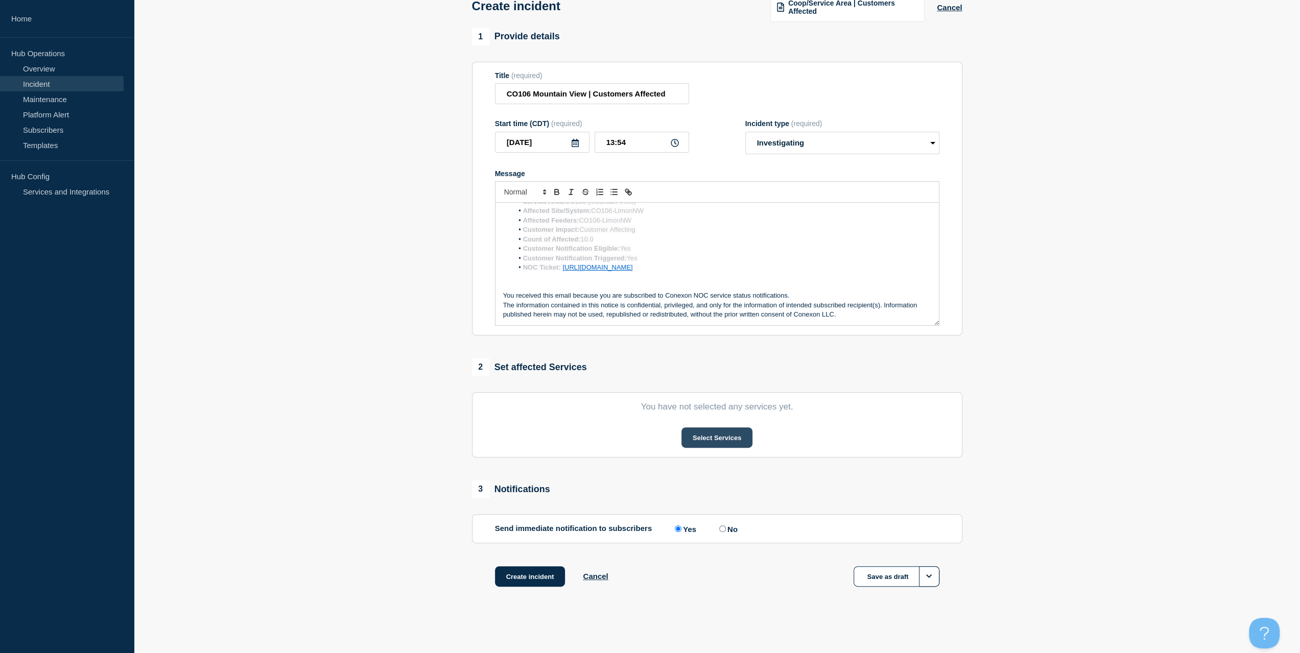
click at [726, 439] on button "Select Services" at bounding box center [716, 437] width 71 height 20
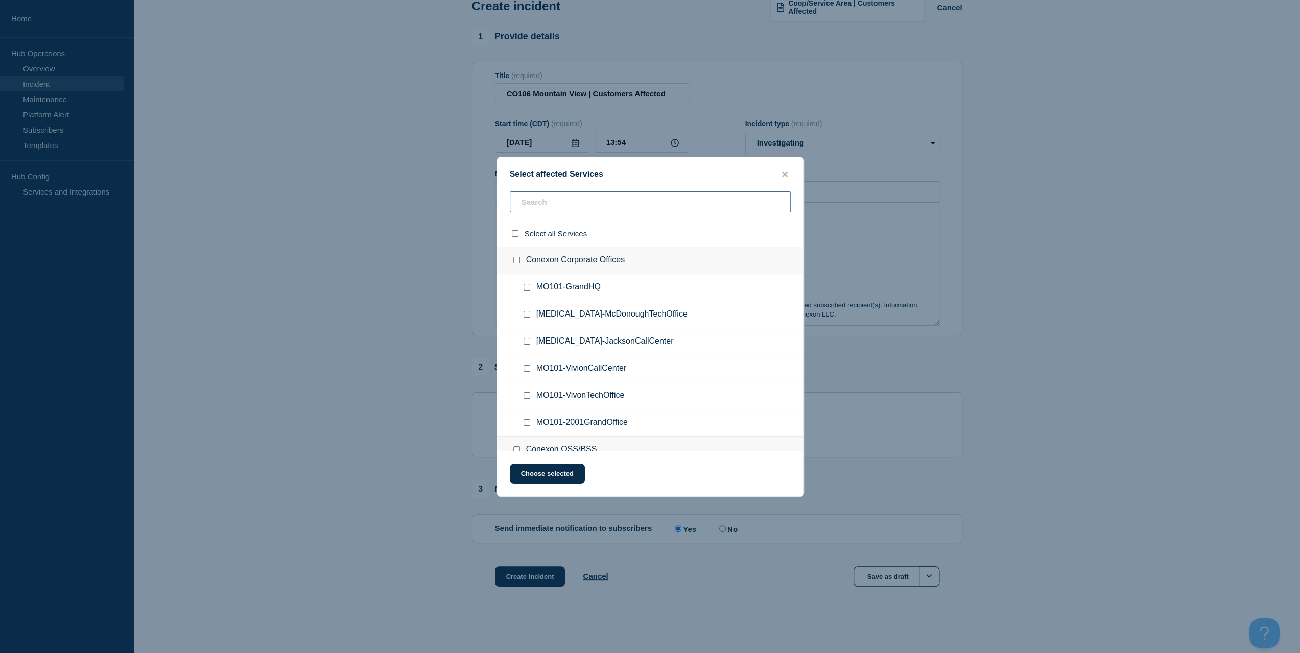
click at [552, 208] on input "text" at bounding box center [650, 202] width 281 height 21
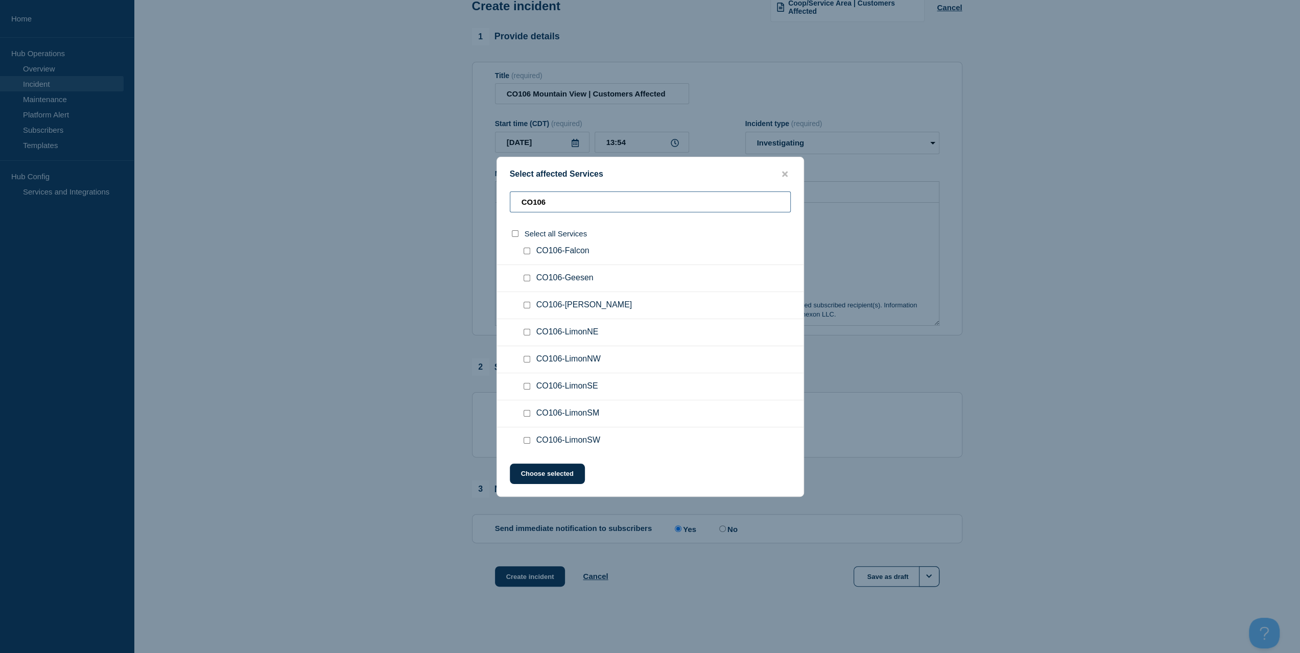
scroll to position [153, 0]
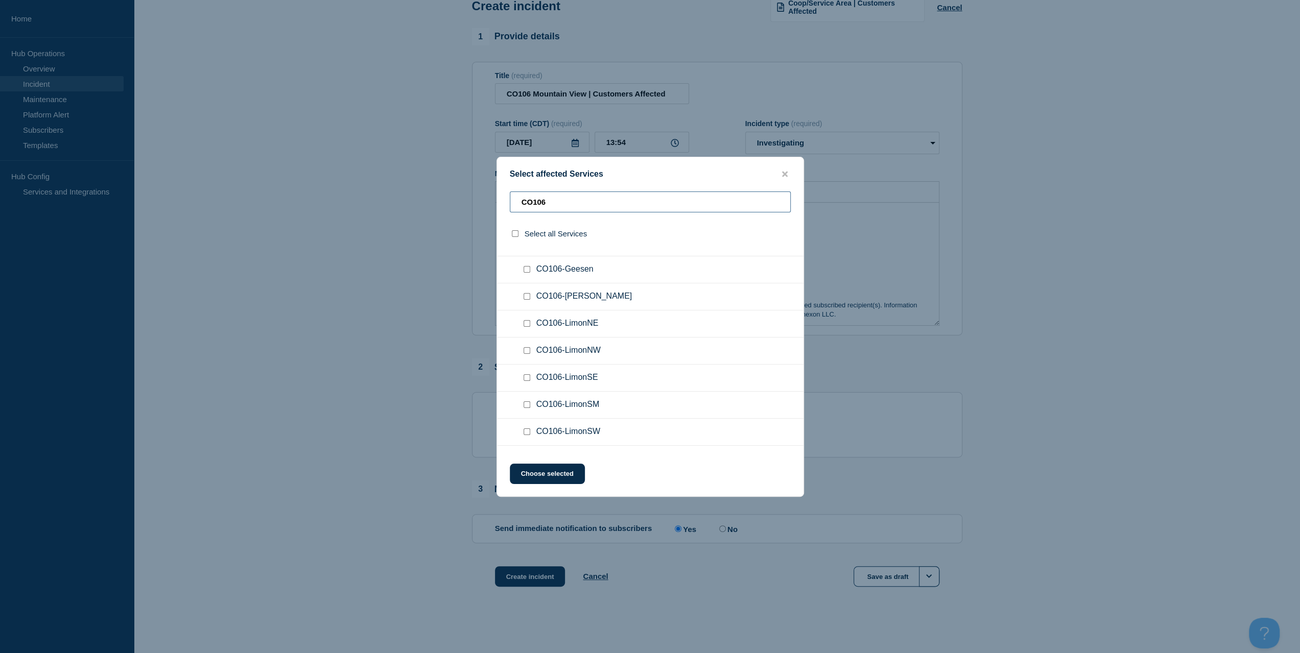
type input "CO106"
click at [527, 429] on input "CO106-LimonSW checkbox" at bounding box center [526, 431] width 7 height 7
checkbox input "true"
click at [549, 468] on button "Choose selected" at bounding box center [547, 474] width 75 height 20
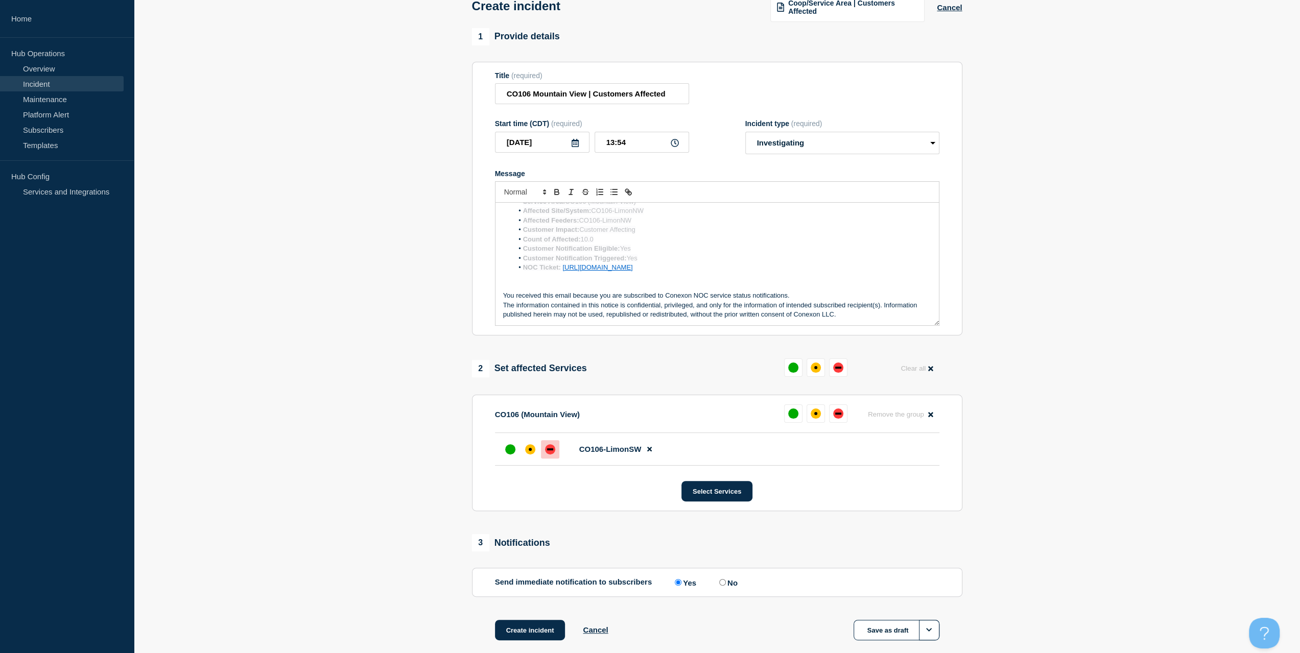
click at [543, 456] on div at bounding box center [550, 449] width 18 height 18
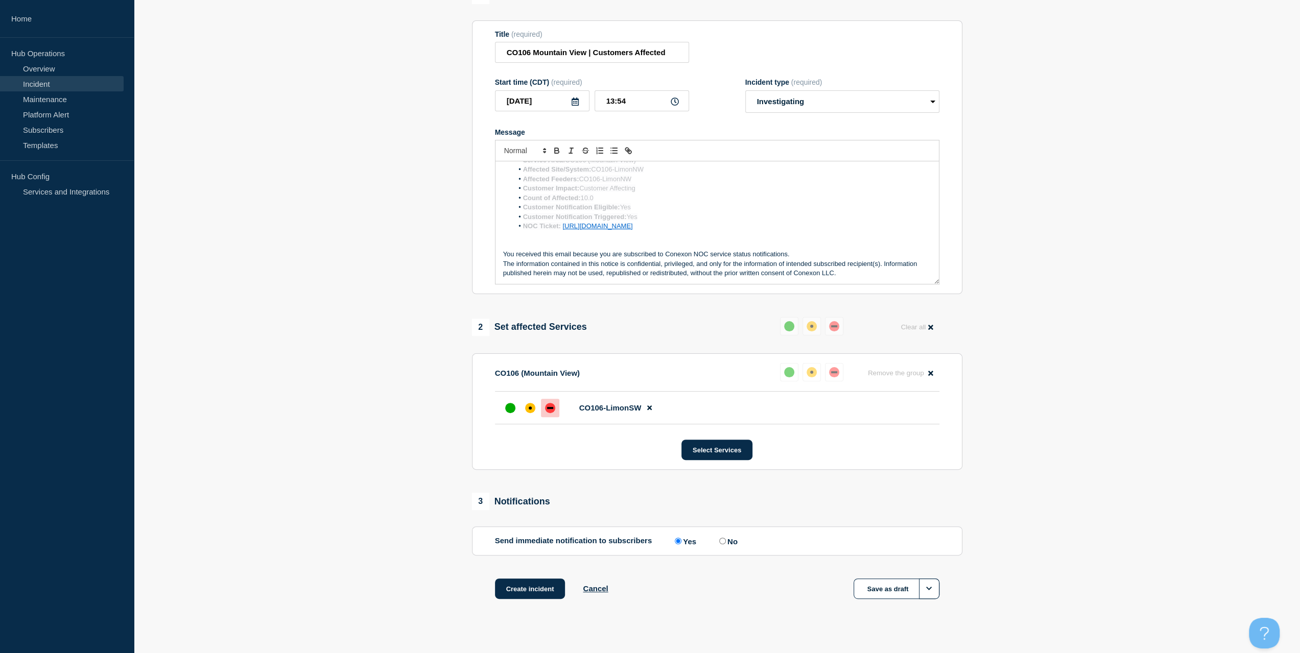
scroll to position [115, 0]
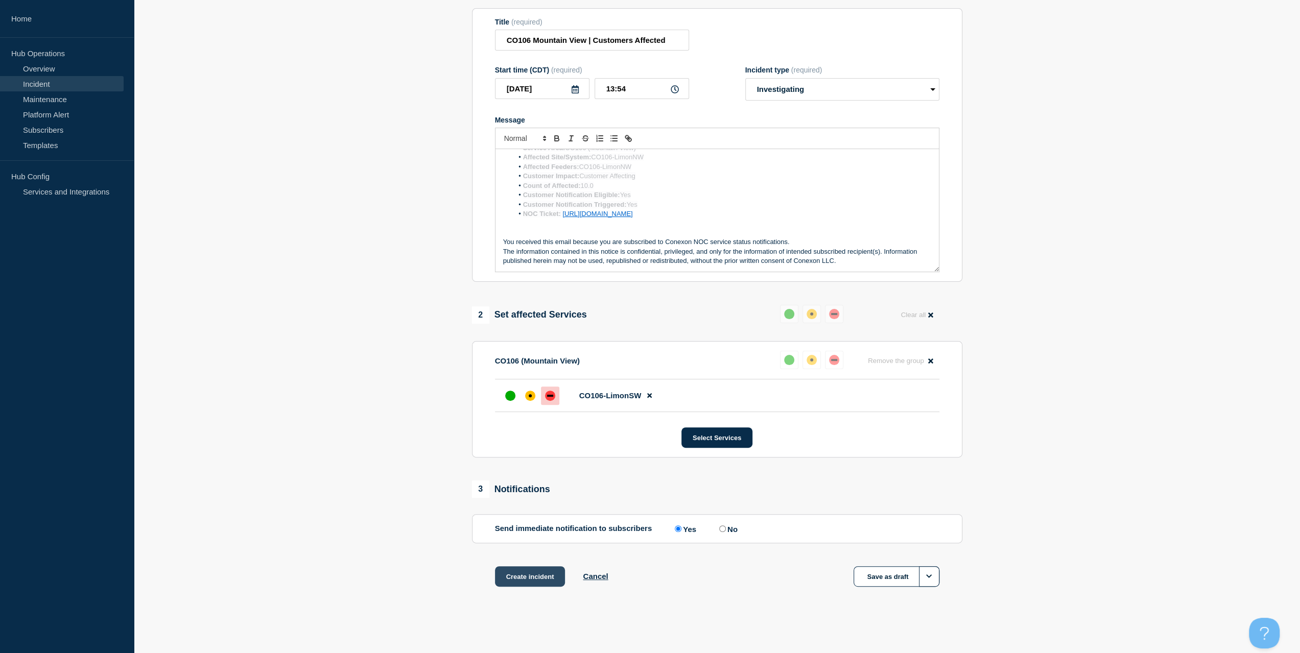
click at [555, 579] on button "Create incident" at bounding box center [530, 576] width 70 height 20
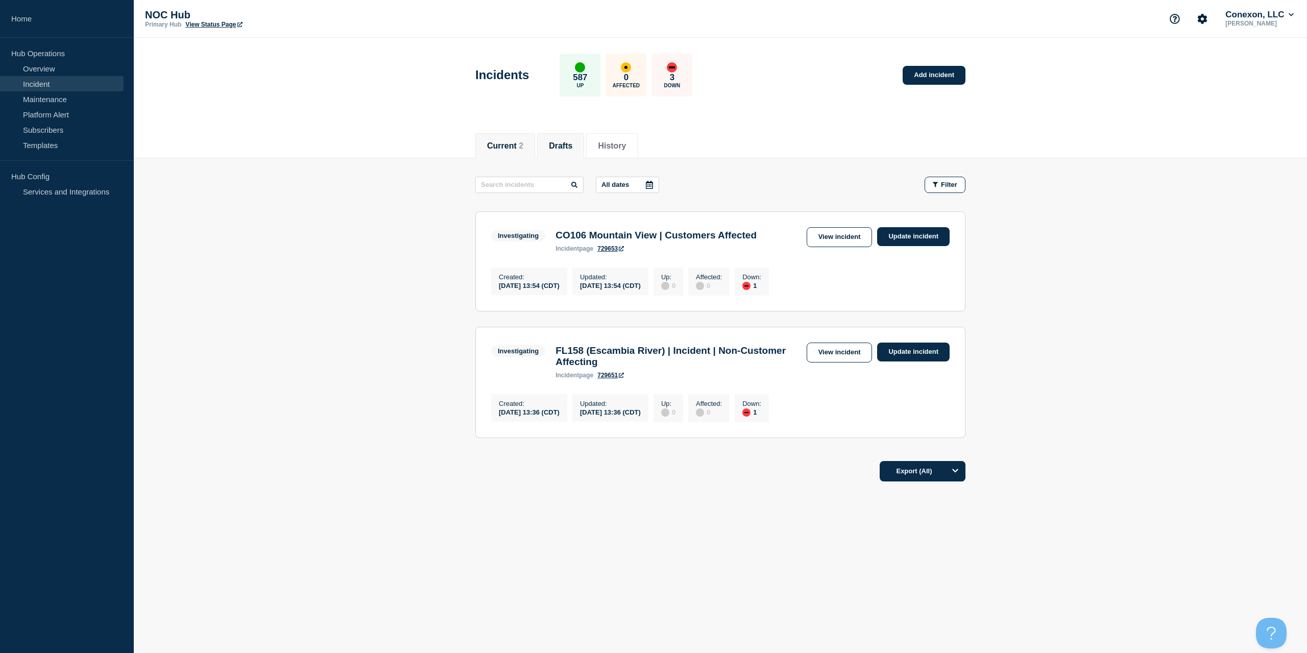
click at [564, 135] on li "Drafts" at bounding box center [560, 145] width 47 height 25
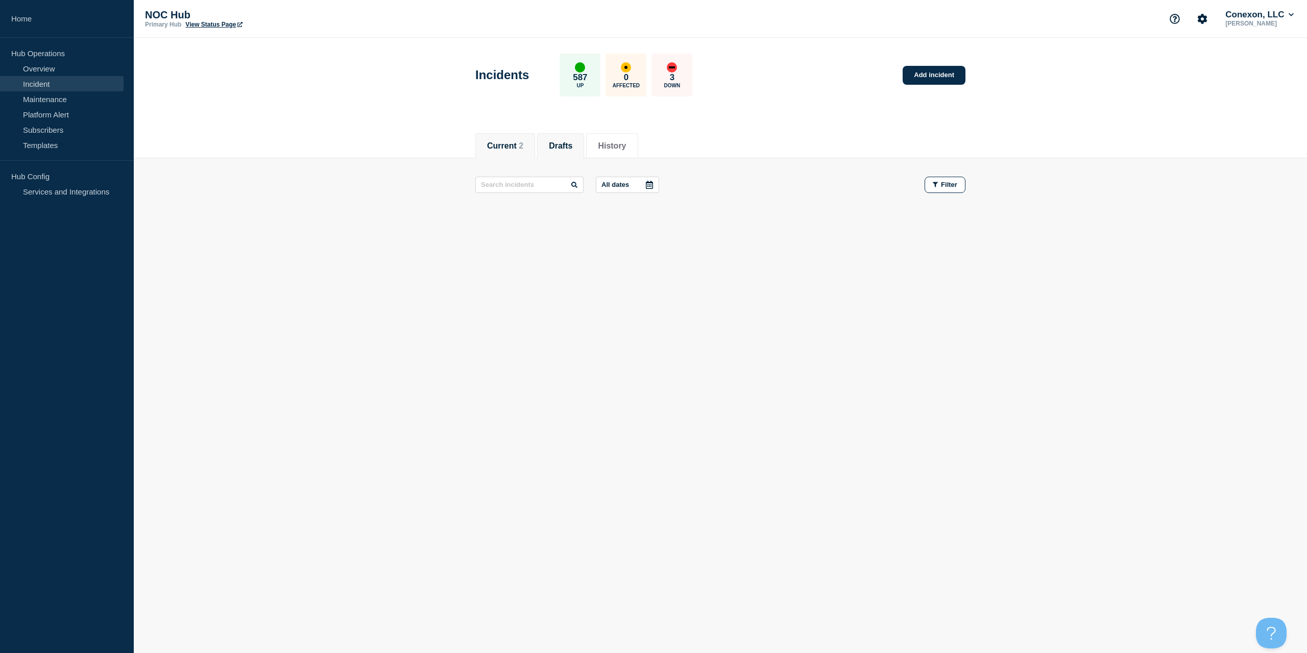
click at [516, 141] on button "Current 2" at bounding box center [505, 145] width 36 height 9
